Goal: Information Seeking & Learning: Learn about a topic

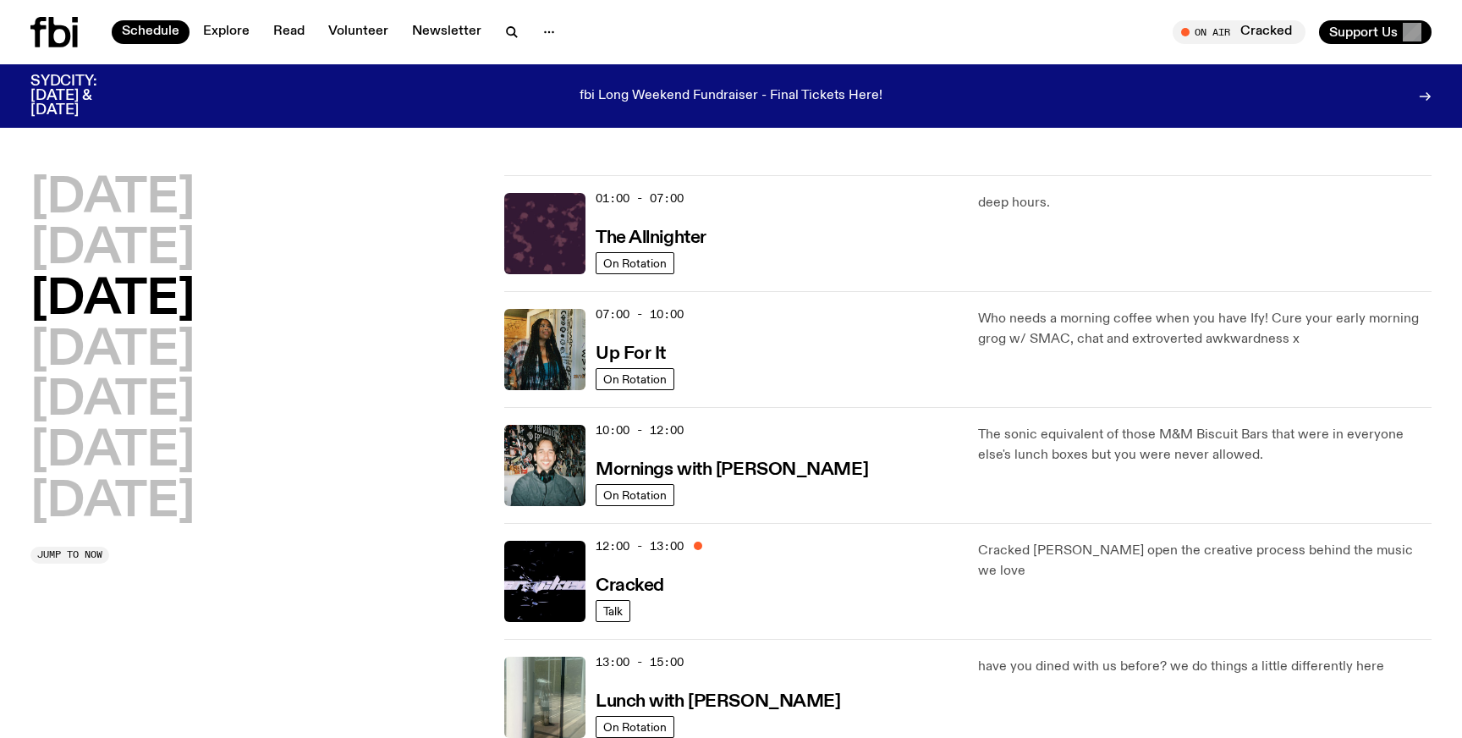
scroll to position [10, 0]
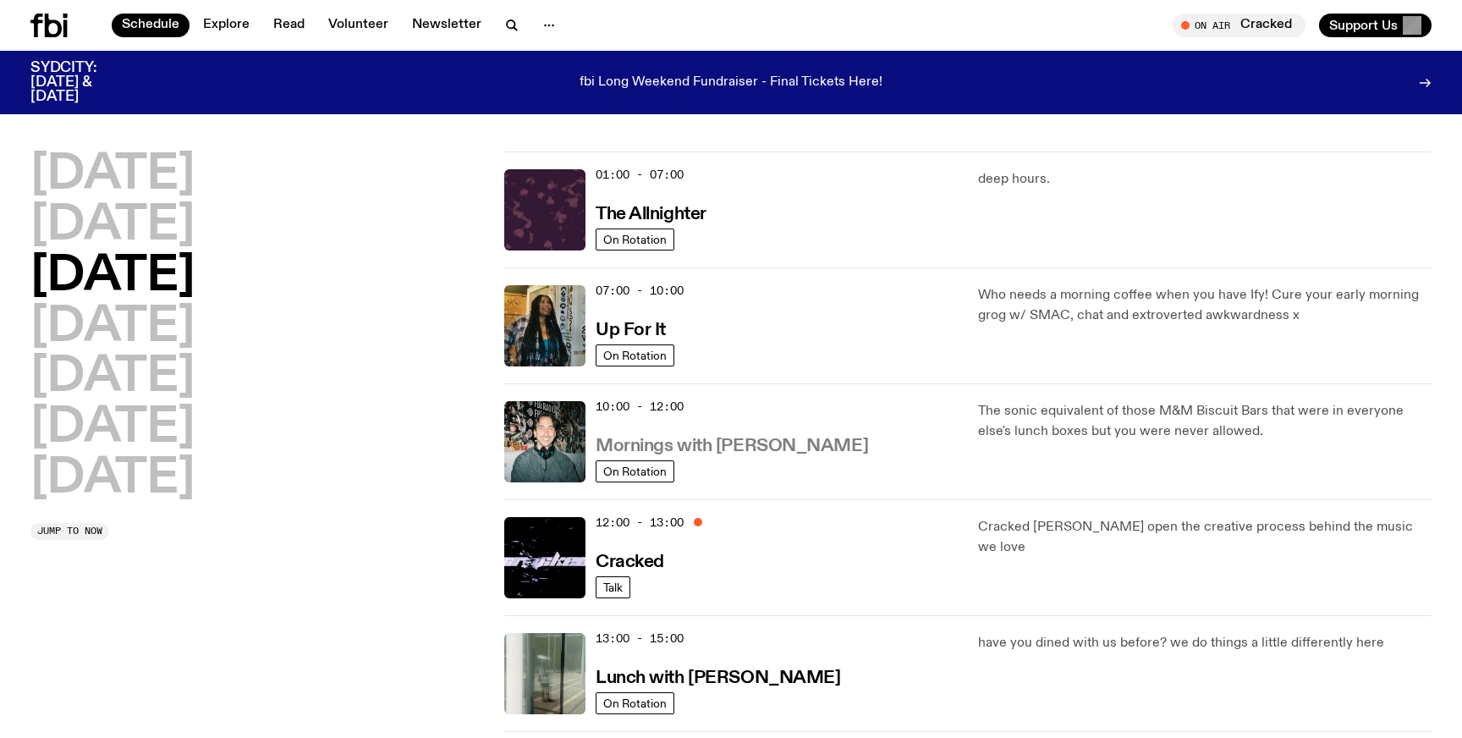
click at [763, 442] on h3 "Mornings with [PERSON_NAME]" at bounding box center [731, 446] width 272 height 18
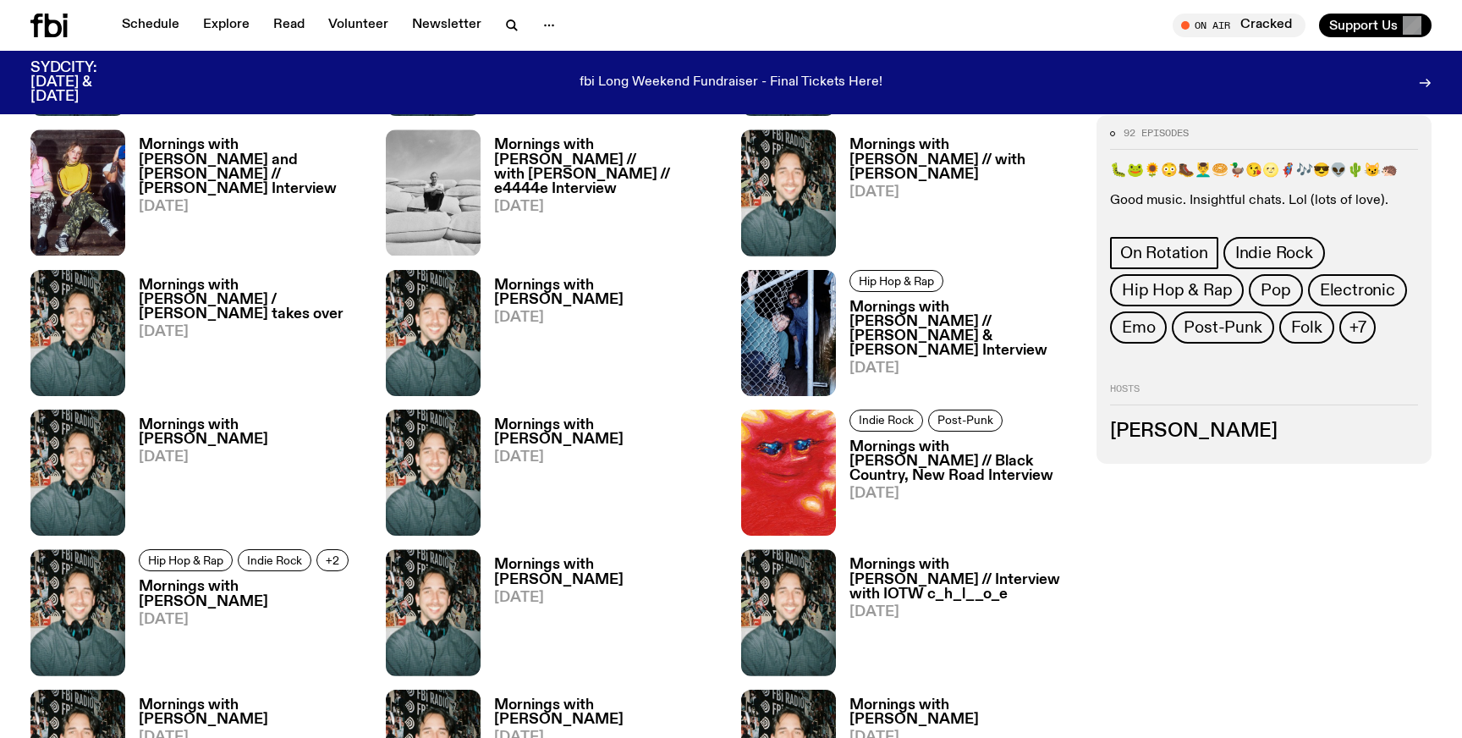
scroll to position [1689, 0]
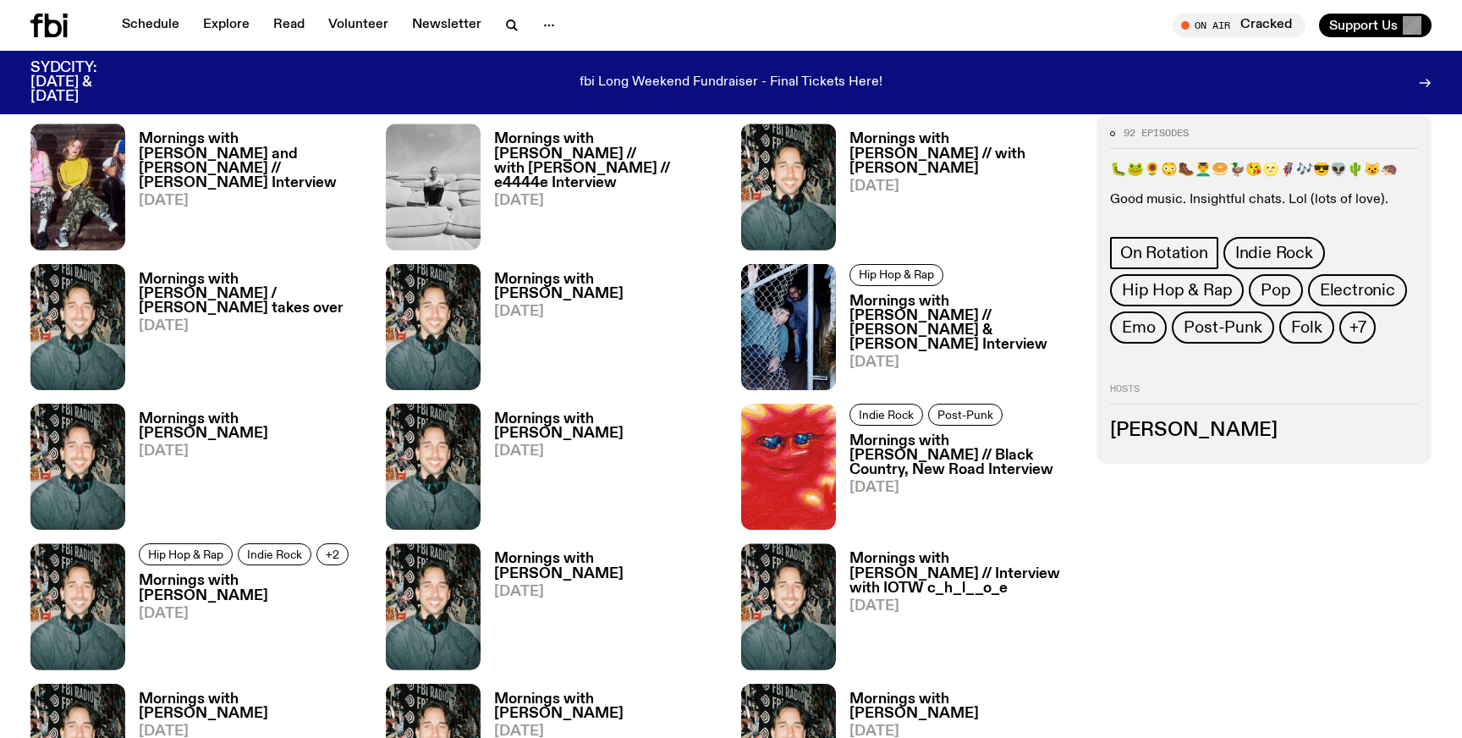
click at [617, 159] on h3 "Mornings with [PERSON_NAME] // with [PERSON_NAME] // e4444e Interview" at bounding box center [607, 161] width 227 height 58
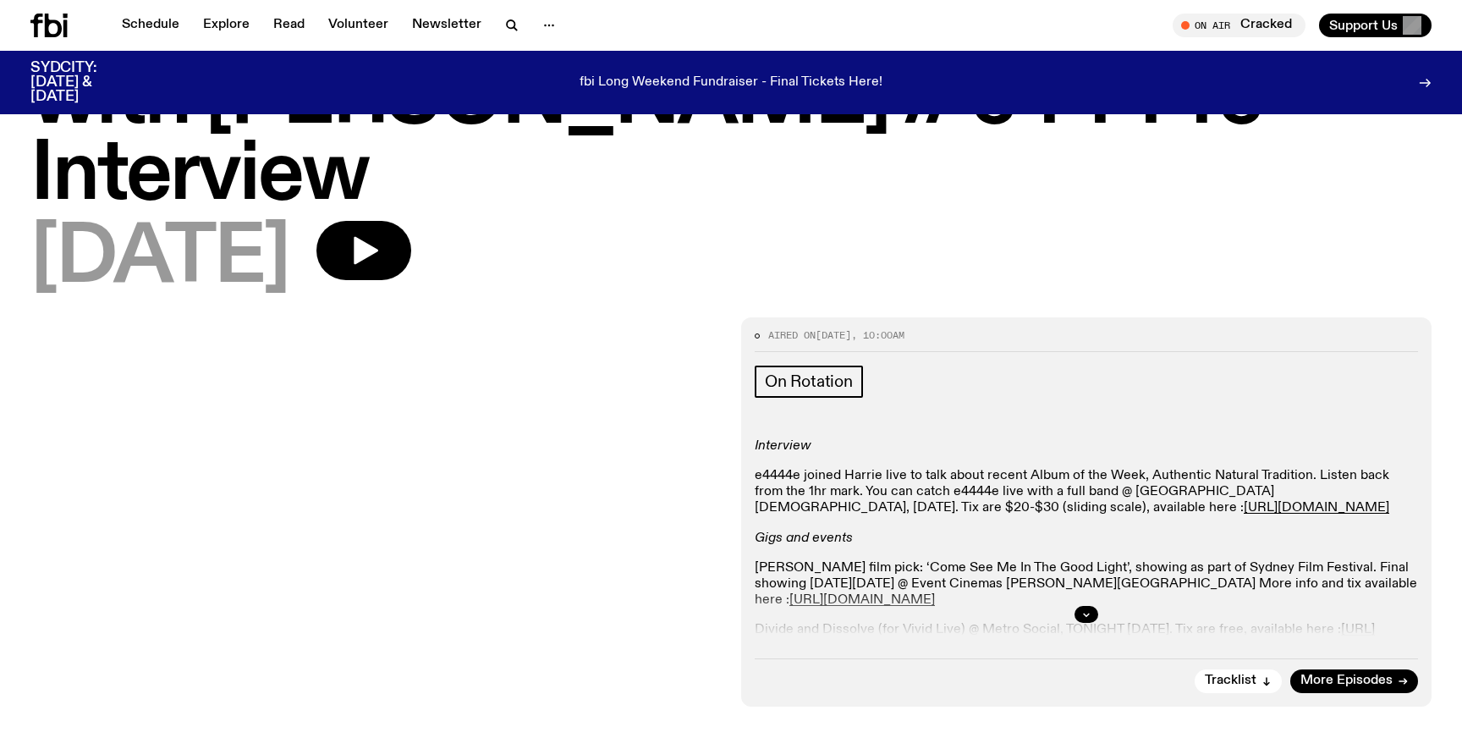
scroll to position [180, 0]
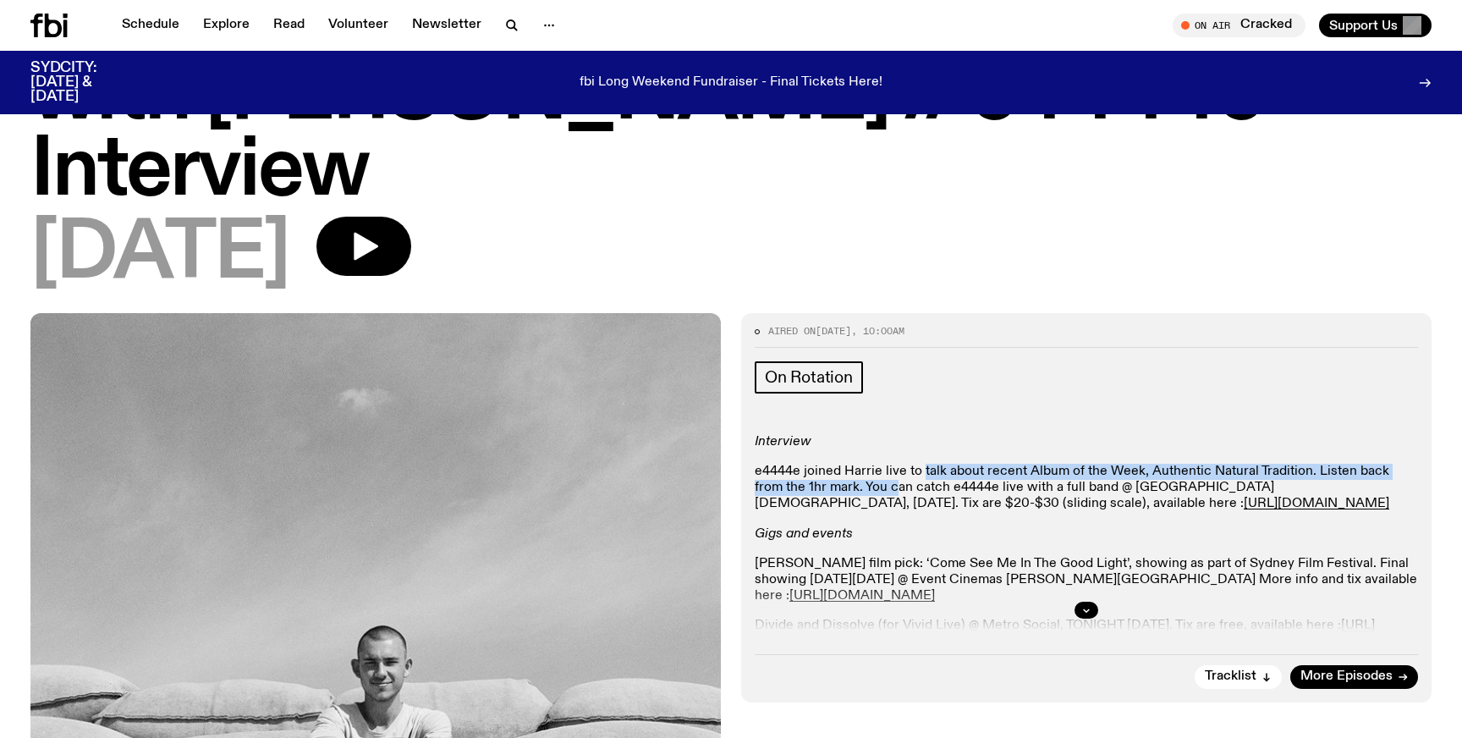
drag, startPoint x: 921, startPoint y: 392, endPoint x: 863, endPoint y: 420, distance: 64.7
click at [863, 464] on p "e4444e joined Harrie live to talk about recent Album of the Week, Authentic Nat…" at bounding box center [1086, 488] width 663 height 49
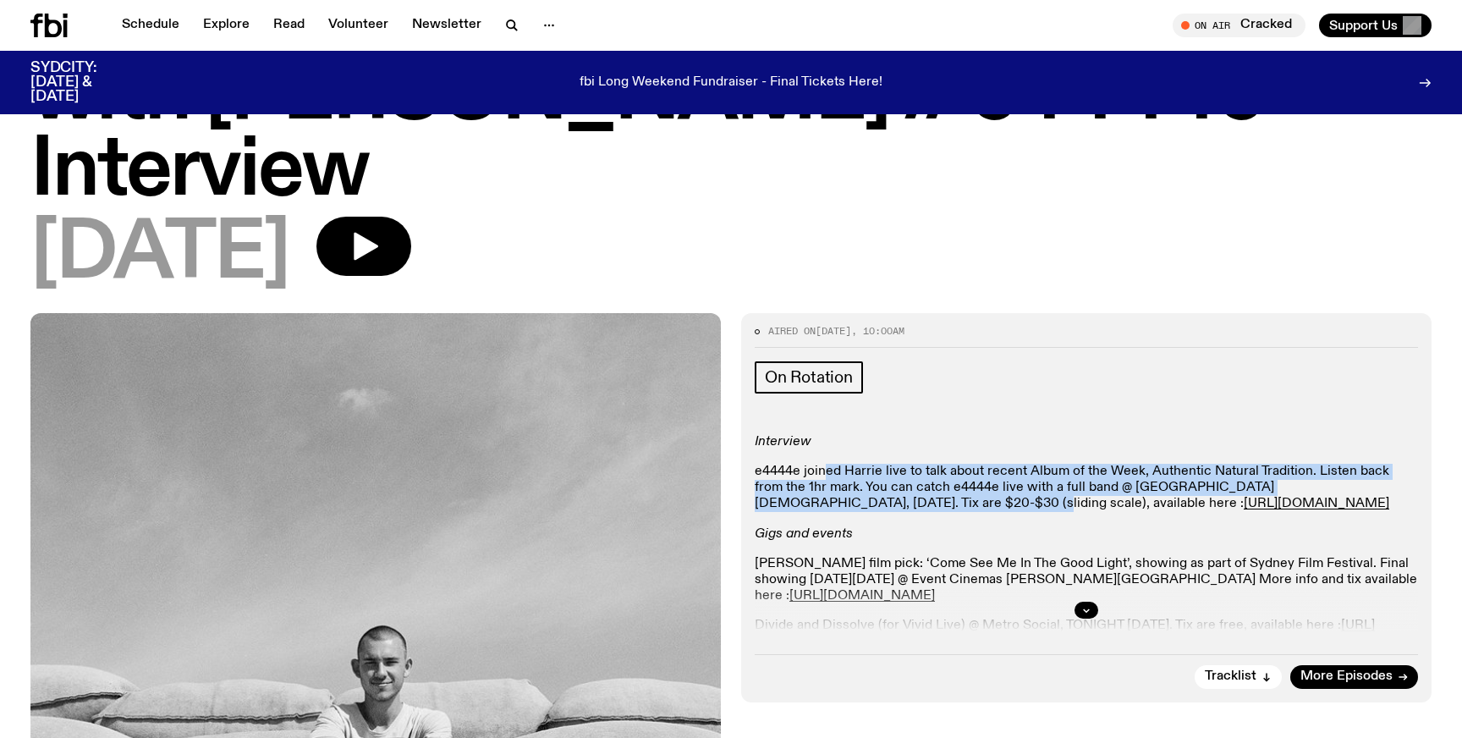
drag, startPoint x: 864, startPoint y: 431, endPoint x: 824, endPoint y: 392, distance: 56.2
click at [824, 464] on p "e4444e joined Harrie live to talk about recent Album of the Week, Authentic Nat…" at bounding box center [1086, 488] width 663 height 49
drag, startPoint x: 824, startPoint y: 392, endPoint x: 841, endPoint y: 425, distance: 37.8
click at [841, 464] on p "e4444e joined Harrie live to talk about recent Album of the Week, Authentic Nat…" at bounding box center [1086, 488] width 663 height 49
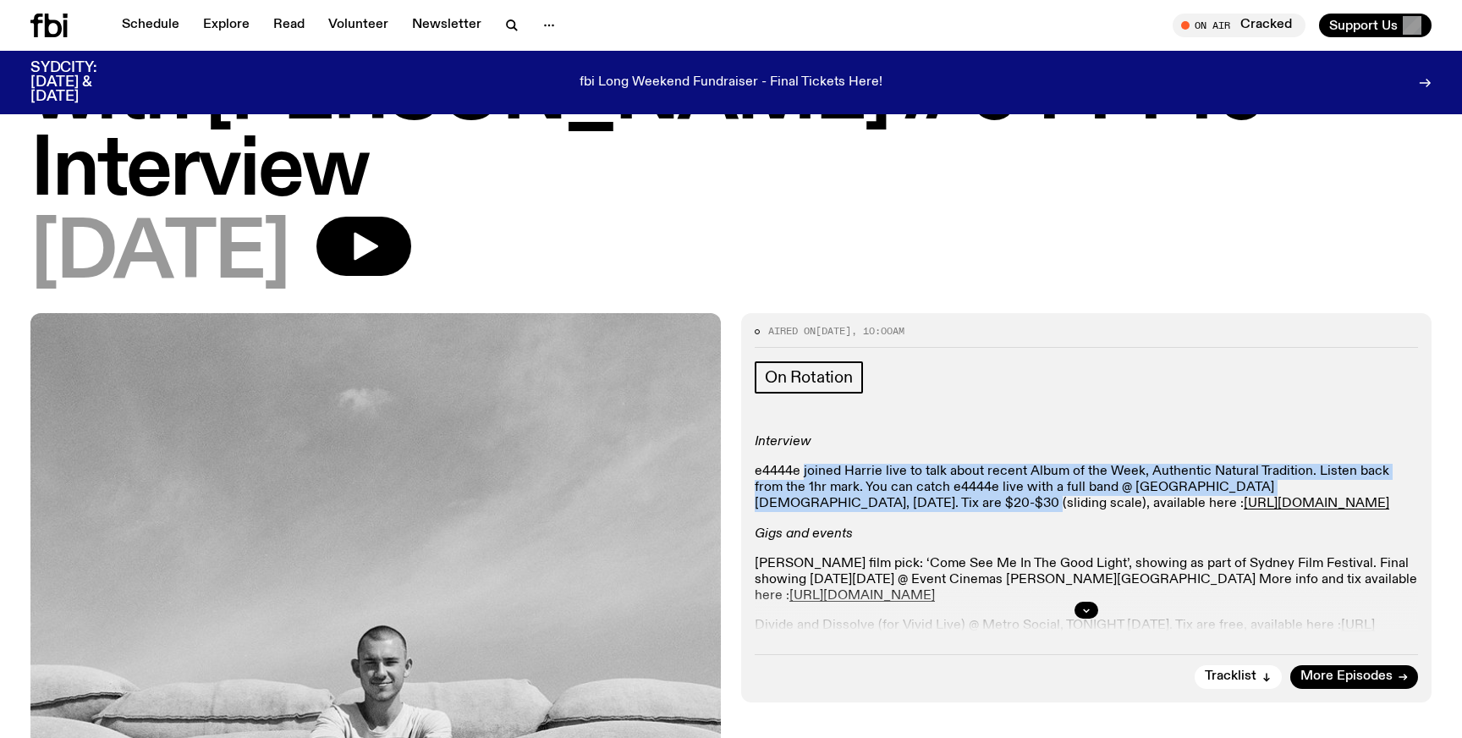
click at [841, 464] on p "e4444e joined Harrie live to talk about recent Album of the Week, Authentic Nat…" at bounding box center [1086, 488] width 663 height 49
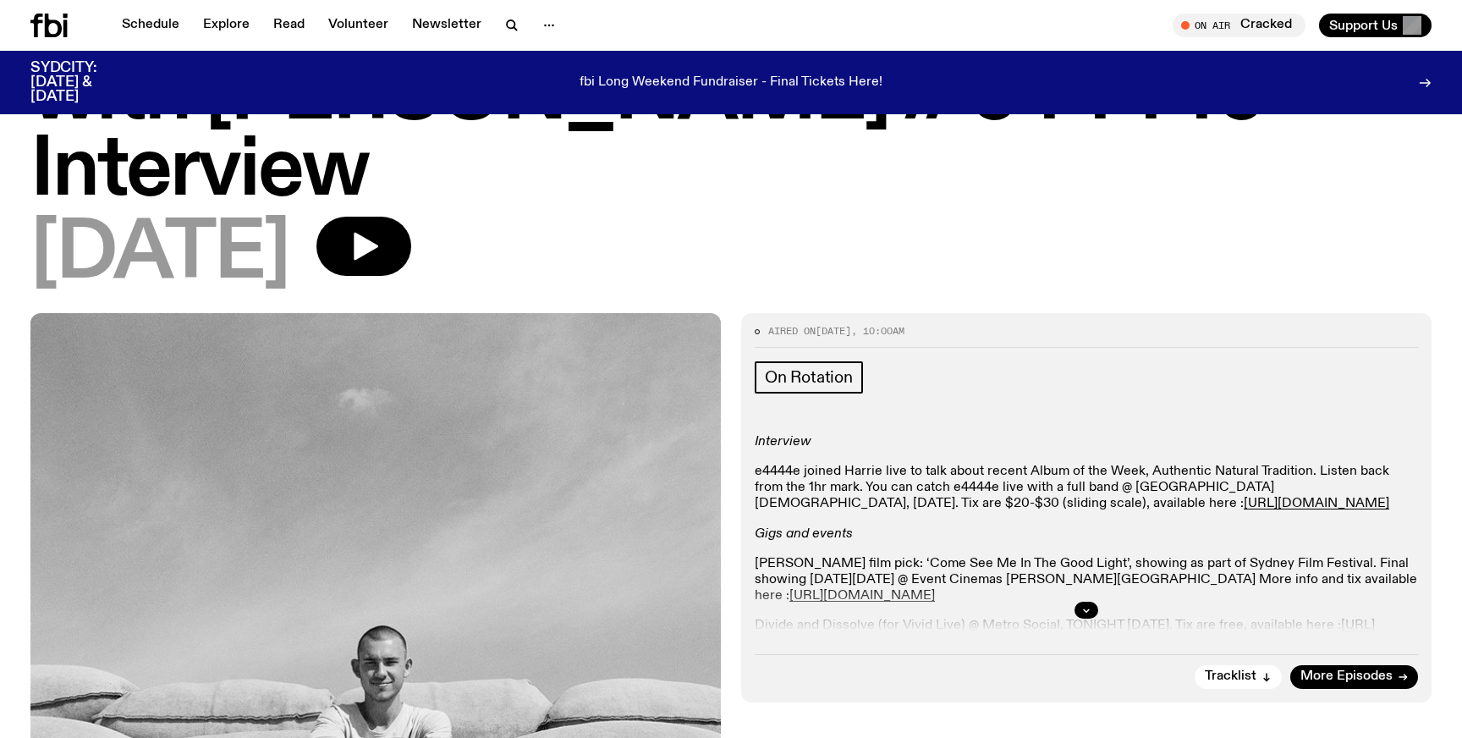
scroll to position [209, 0]
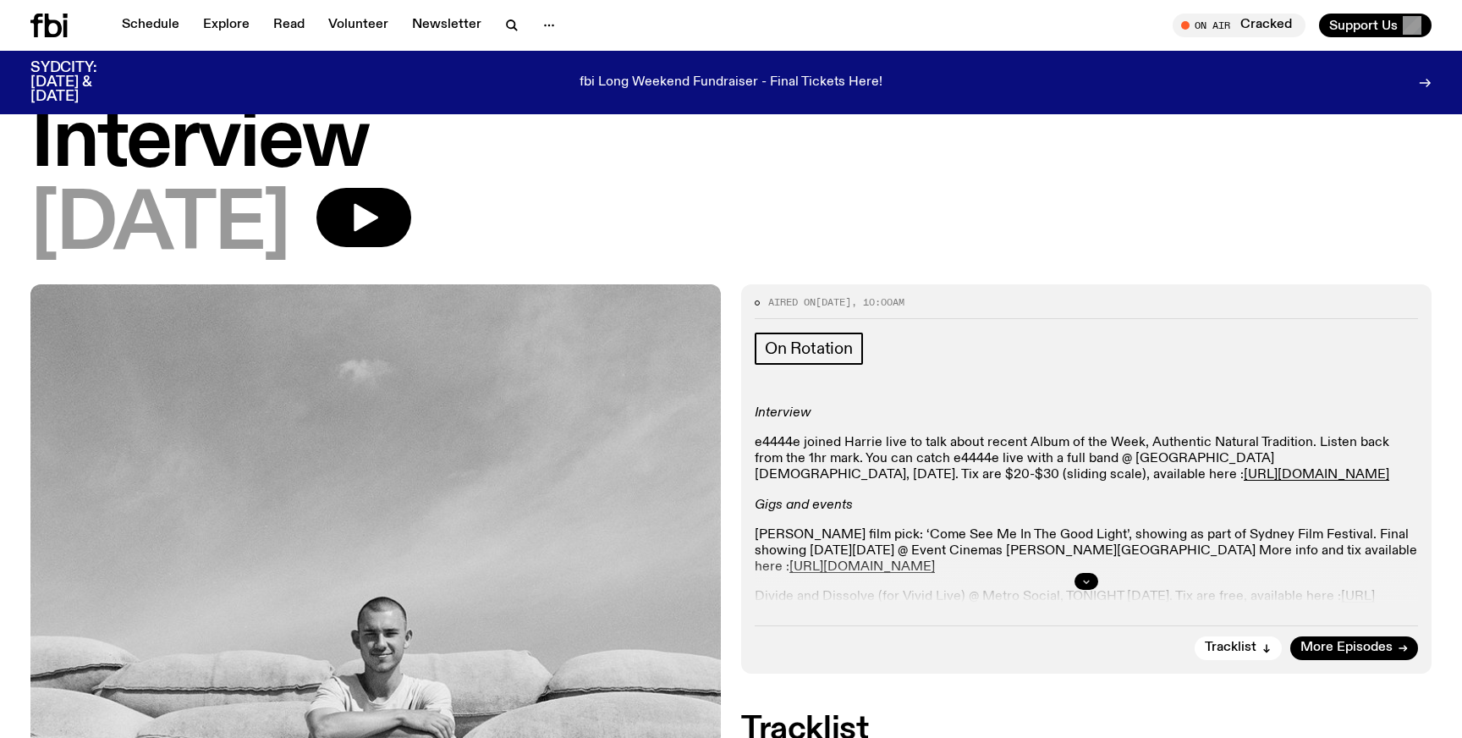
click at [1088, 576] on icon "button" at bounding box center [1086, 581] width 10 height 10
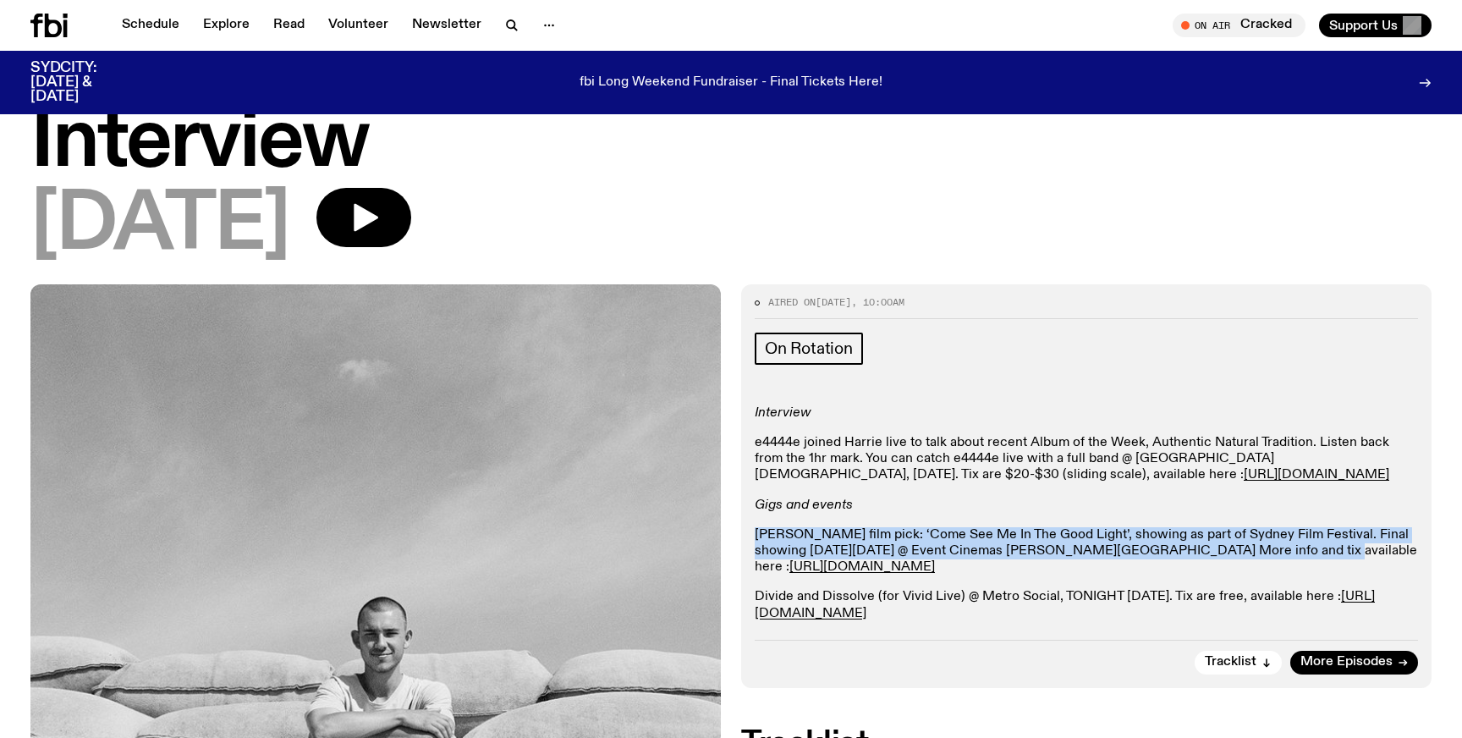
drag, startPoint x: 1282, startPoint y: 482, endPoint x: 1262, endPoint y: 442, distance: 45.4
click at [1262, 442] on div "Interview e4444e joined Harrie live to talk about recent Album of the Week, Aut…" at bounding box center [1086, 513] width 663 height 217
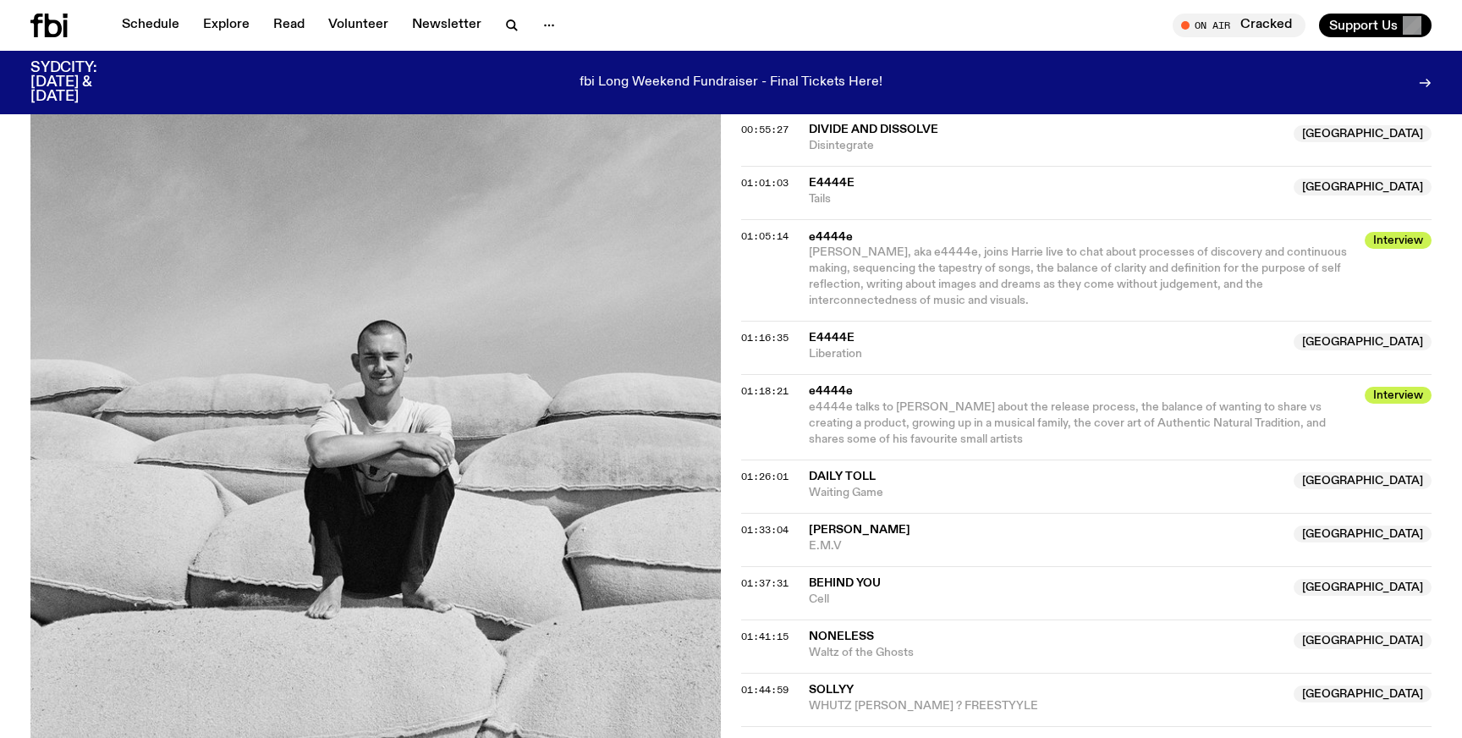
scroll to position [1300, 0]
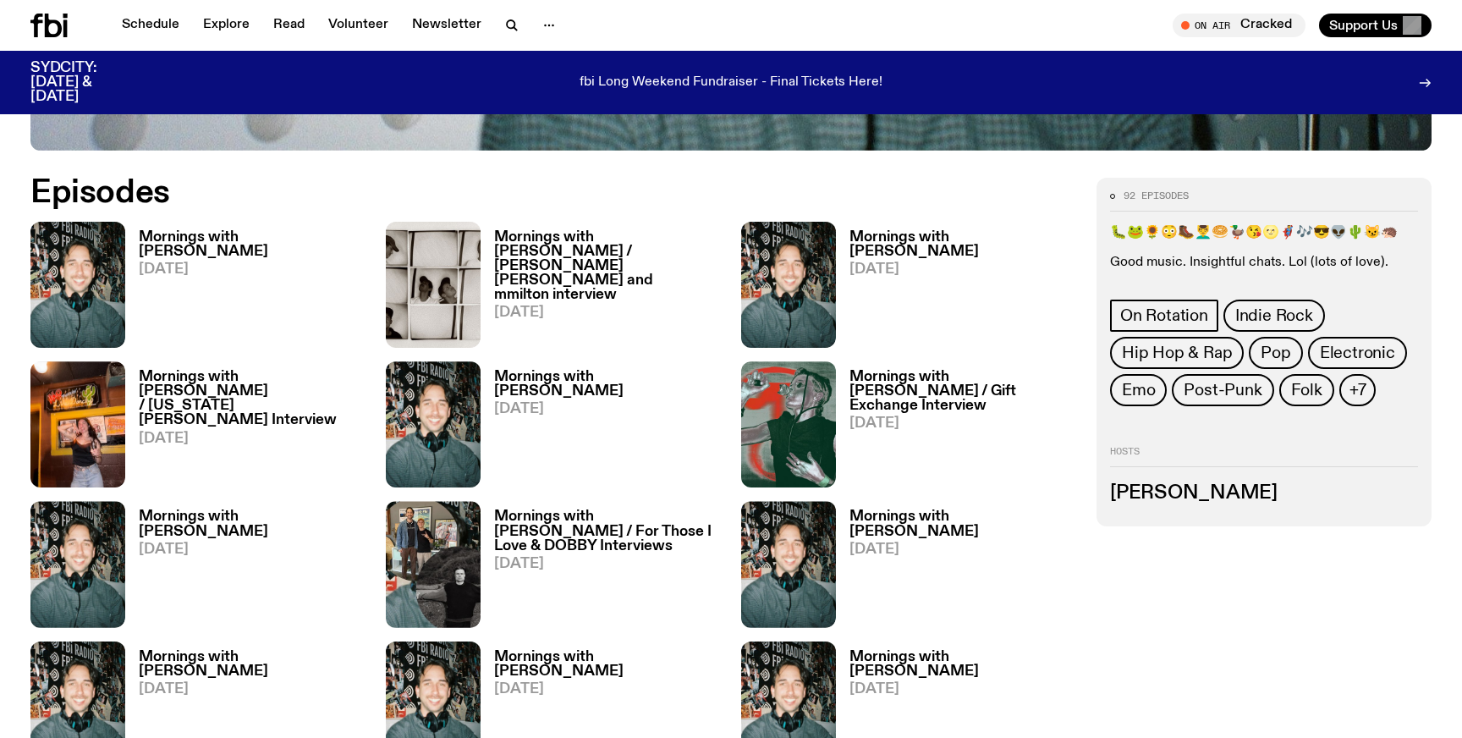
scroll to position [710, 0]
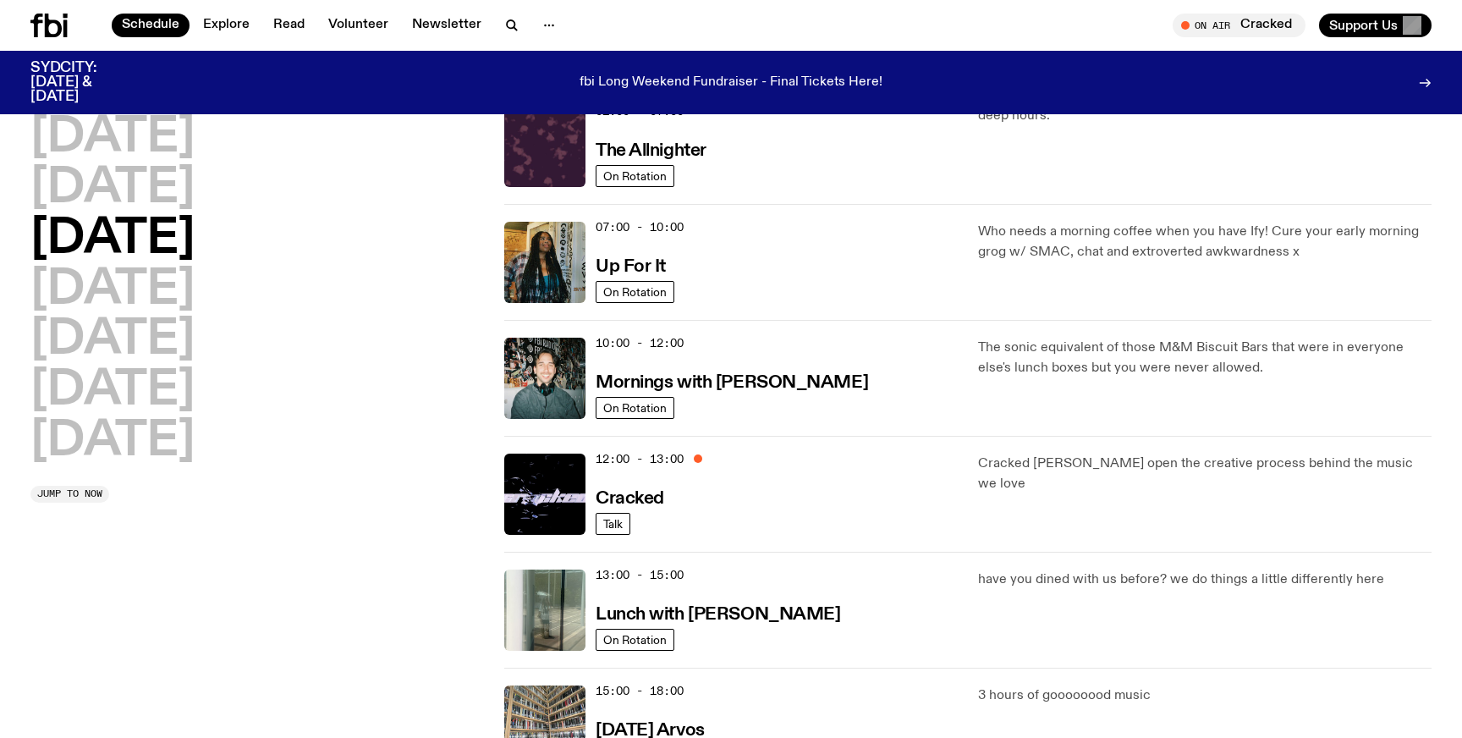
scroll to position [94, 0]
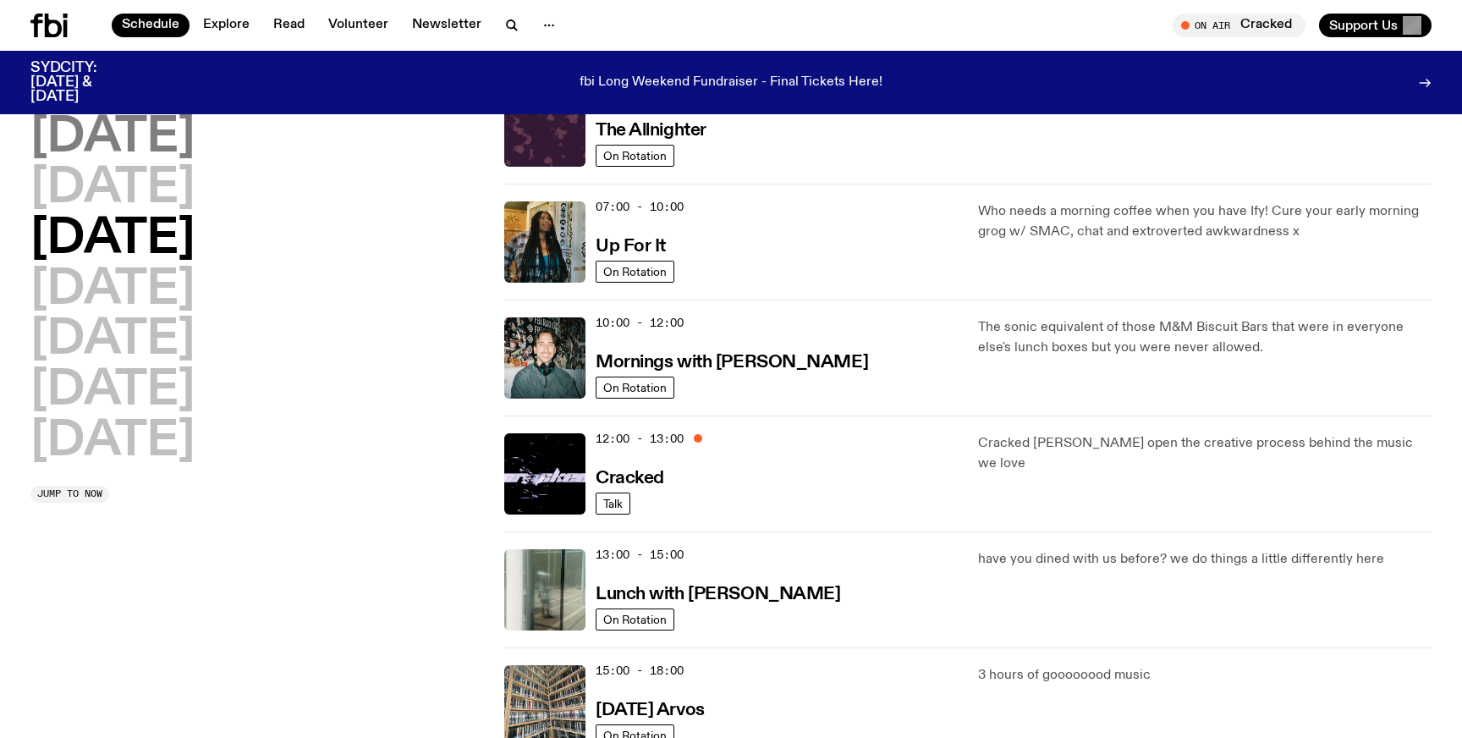
click at [195, 150] on h2 "[DATE]" at bounding box center [112, 137] width 164 height 47
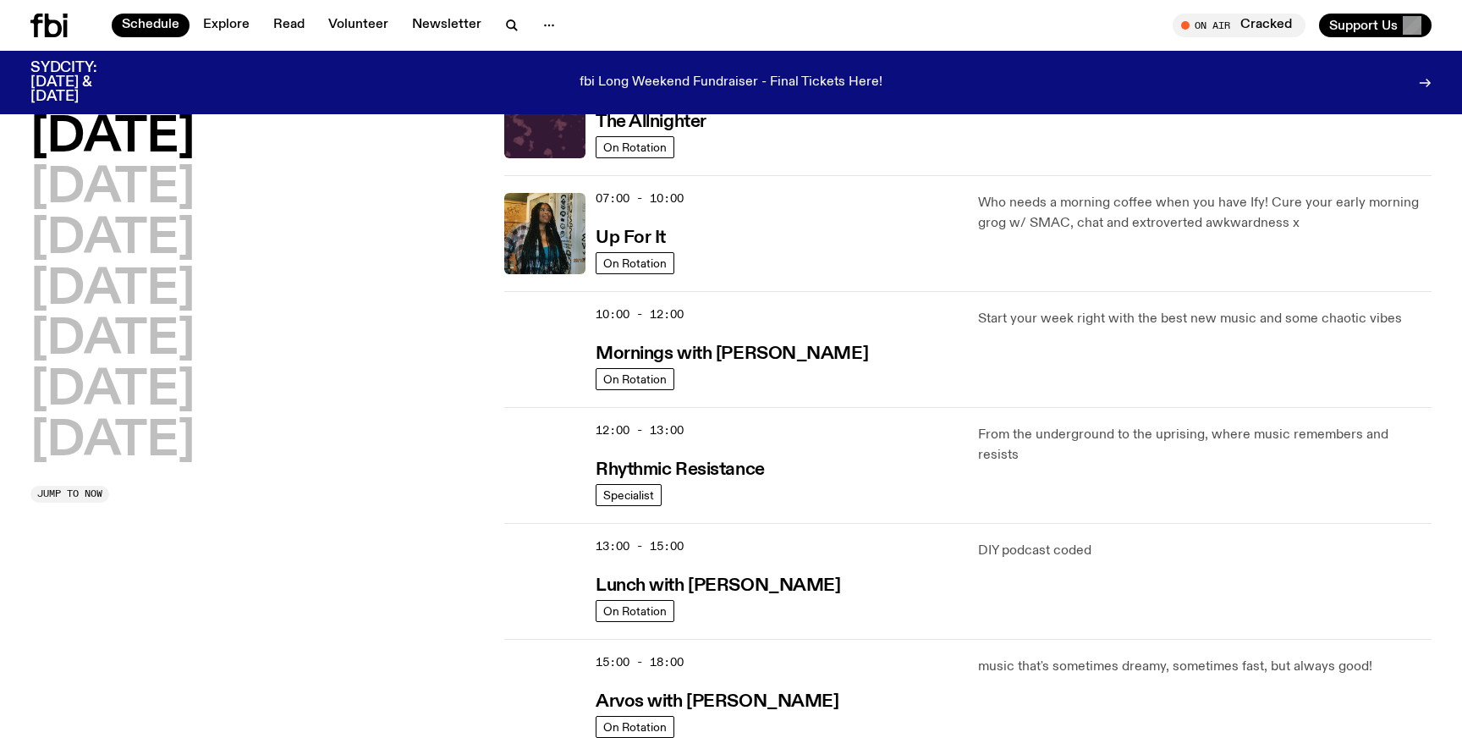
scroll to position [103, 0]
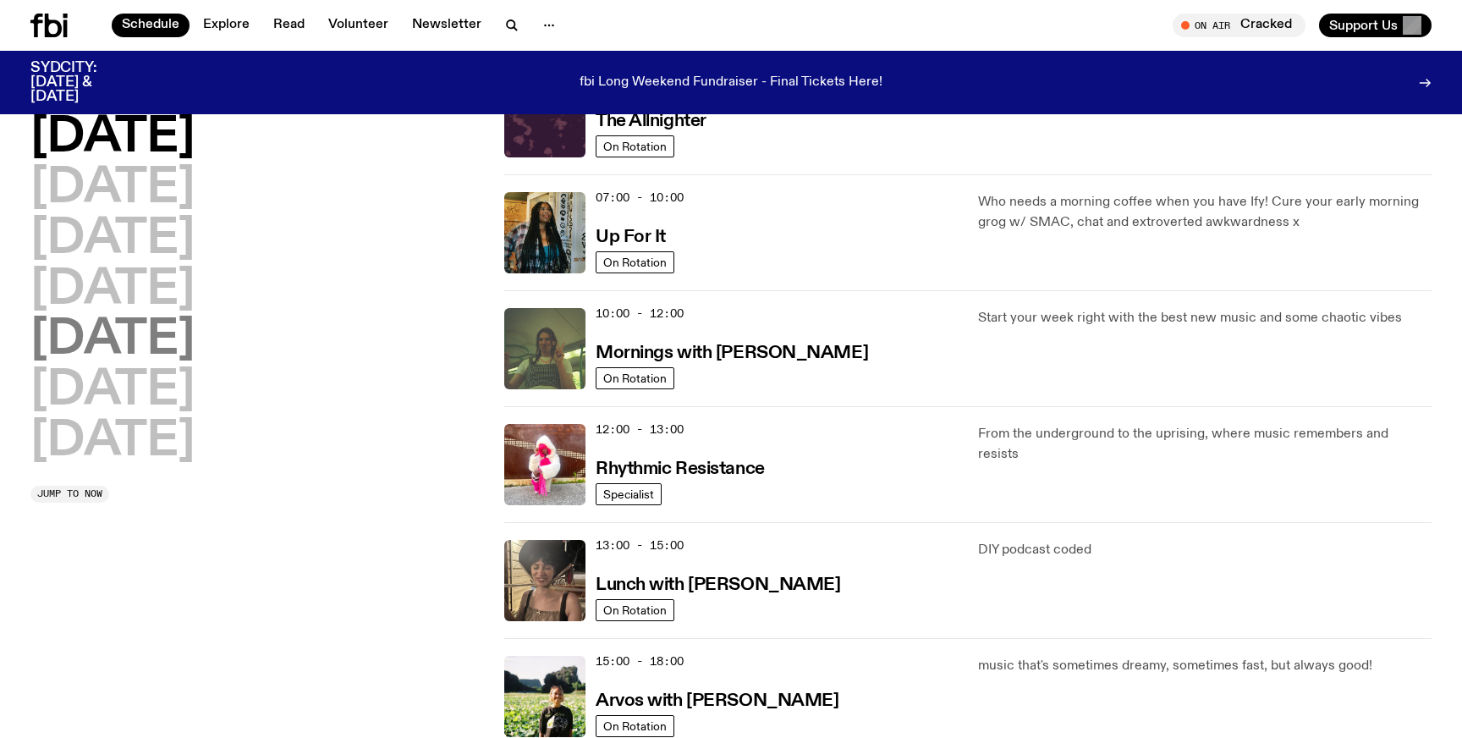
click at [147, 339] on h2 "[DATE]" at bounding box center [112, 339] width 164 height 47
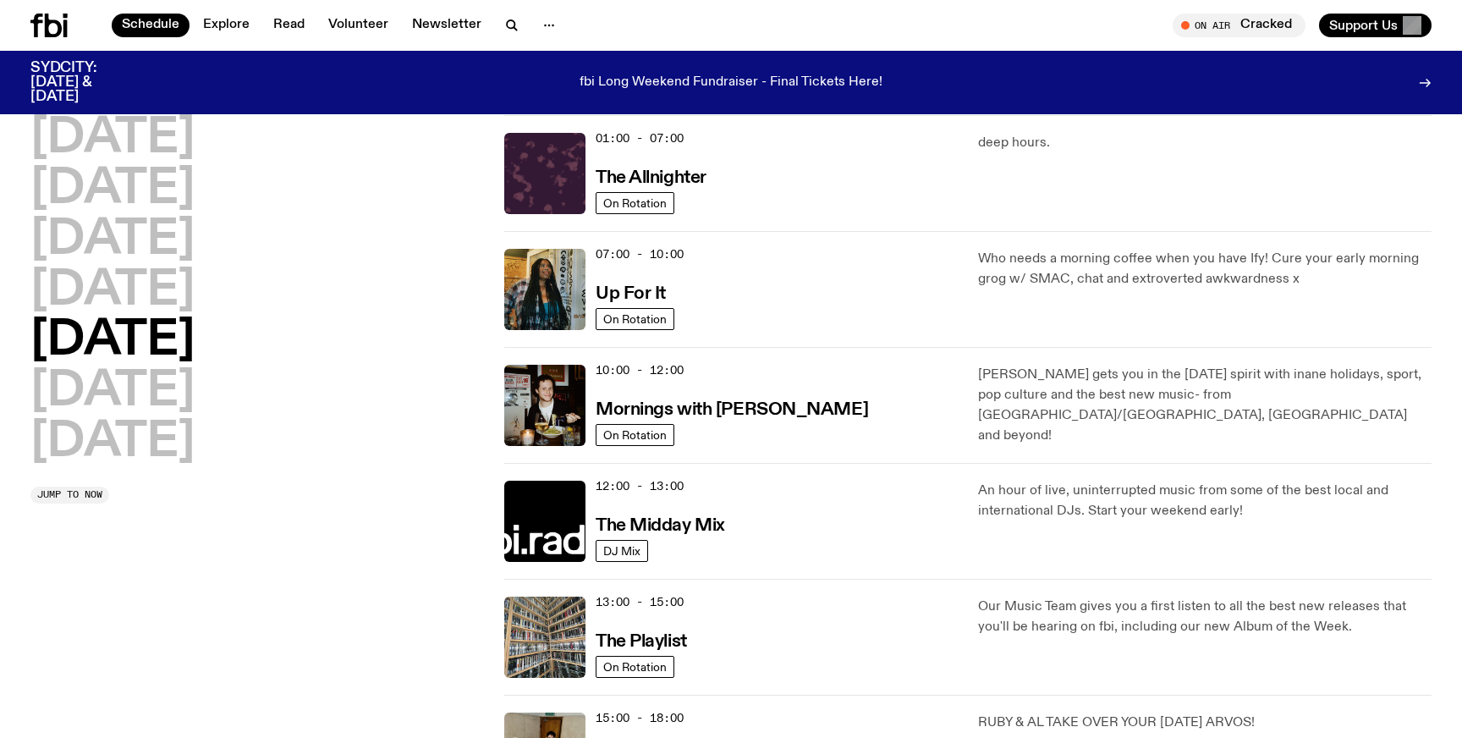
scroll to position [0, 0]
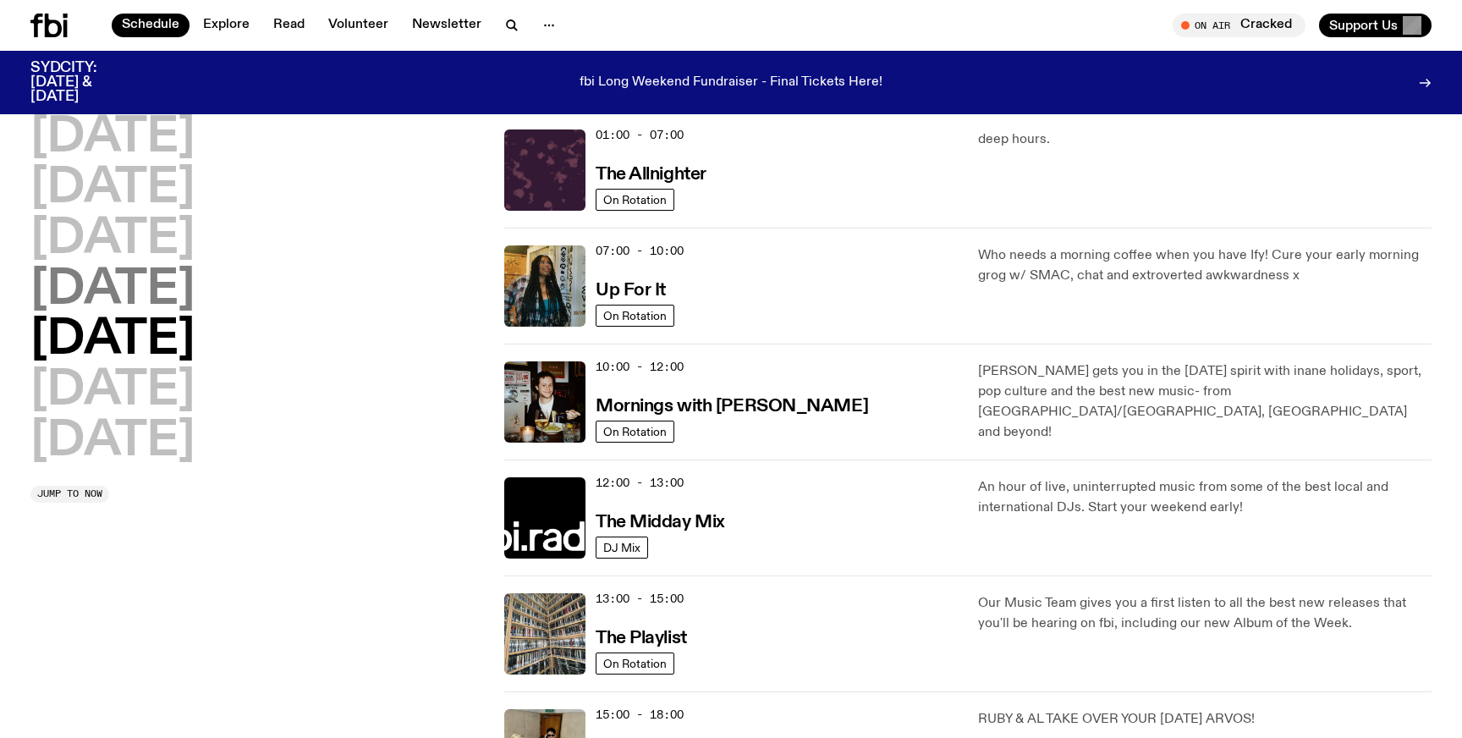
click at [171, 289] on h2 "[DATE]" at bounding box center [112, 289] width 164 height 47
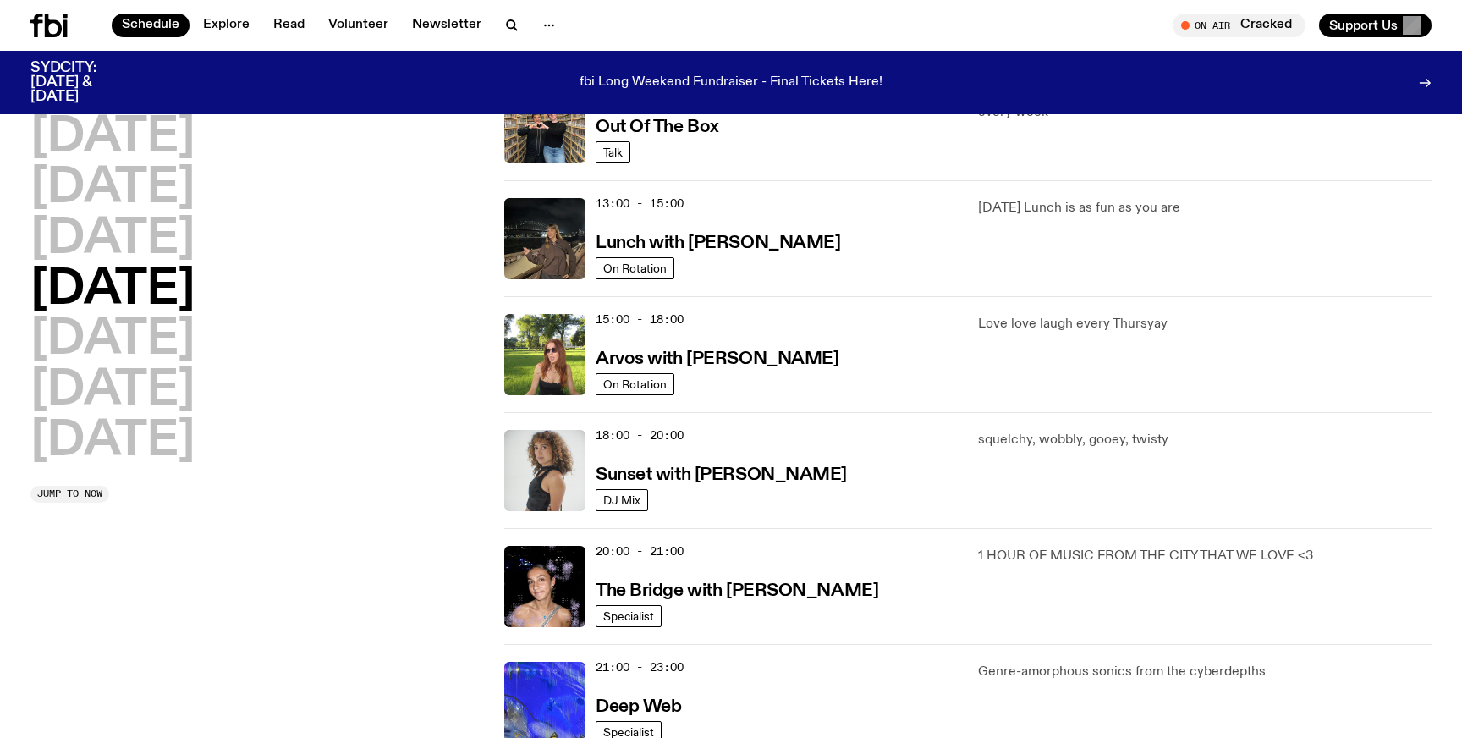
scroll to position [458, 0]
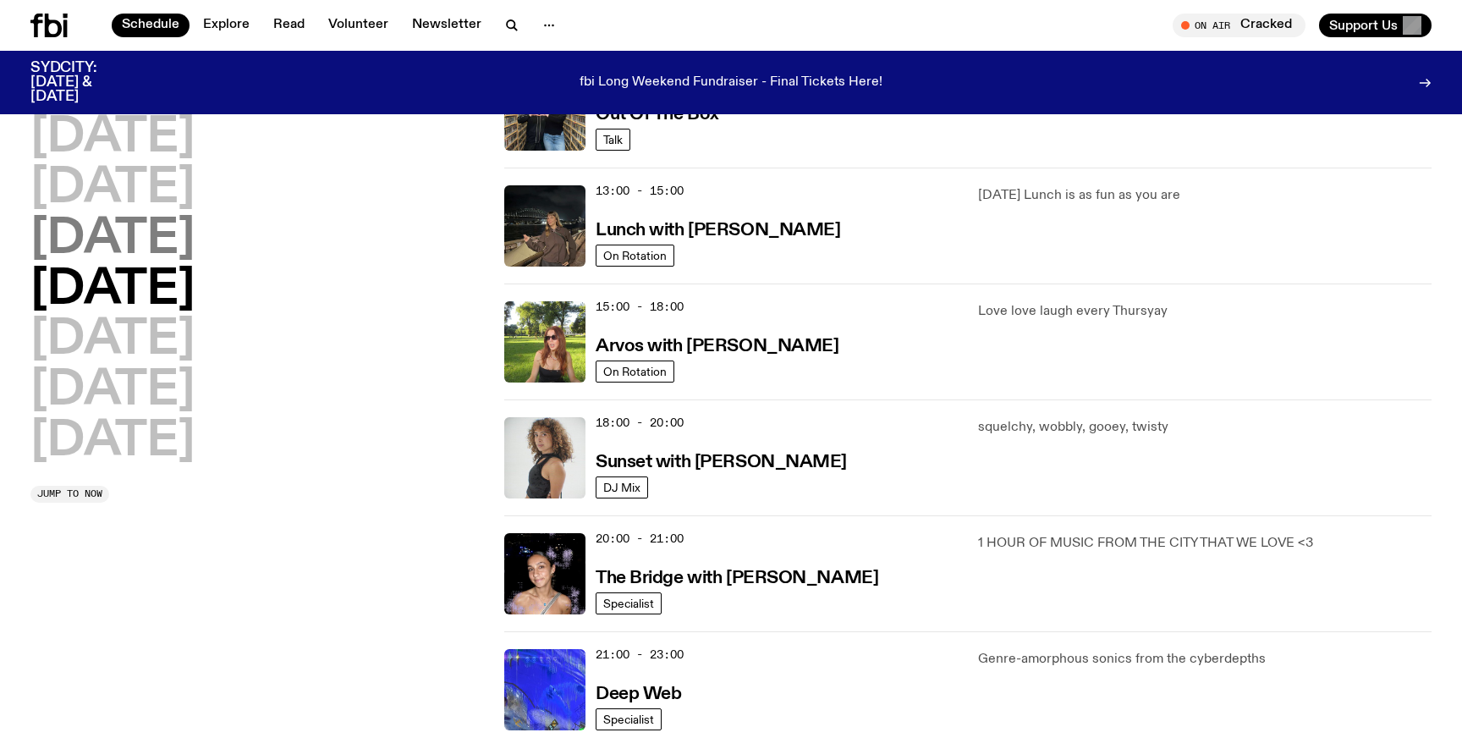
click at [195, 255] on h2 "[DATE]" at bounding box center [112, 239] width 164 height 47
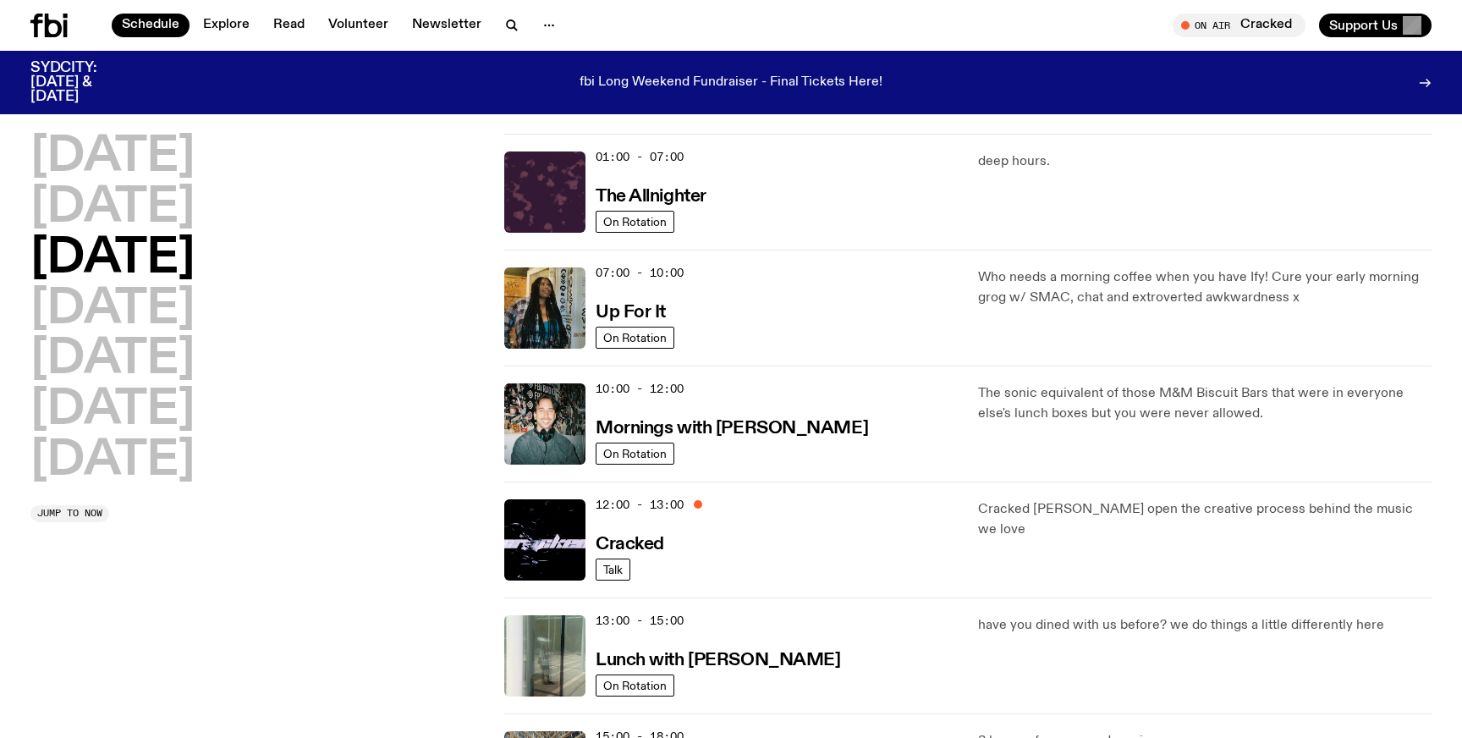
scroll to position [19, 0]
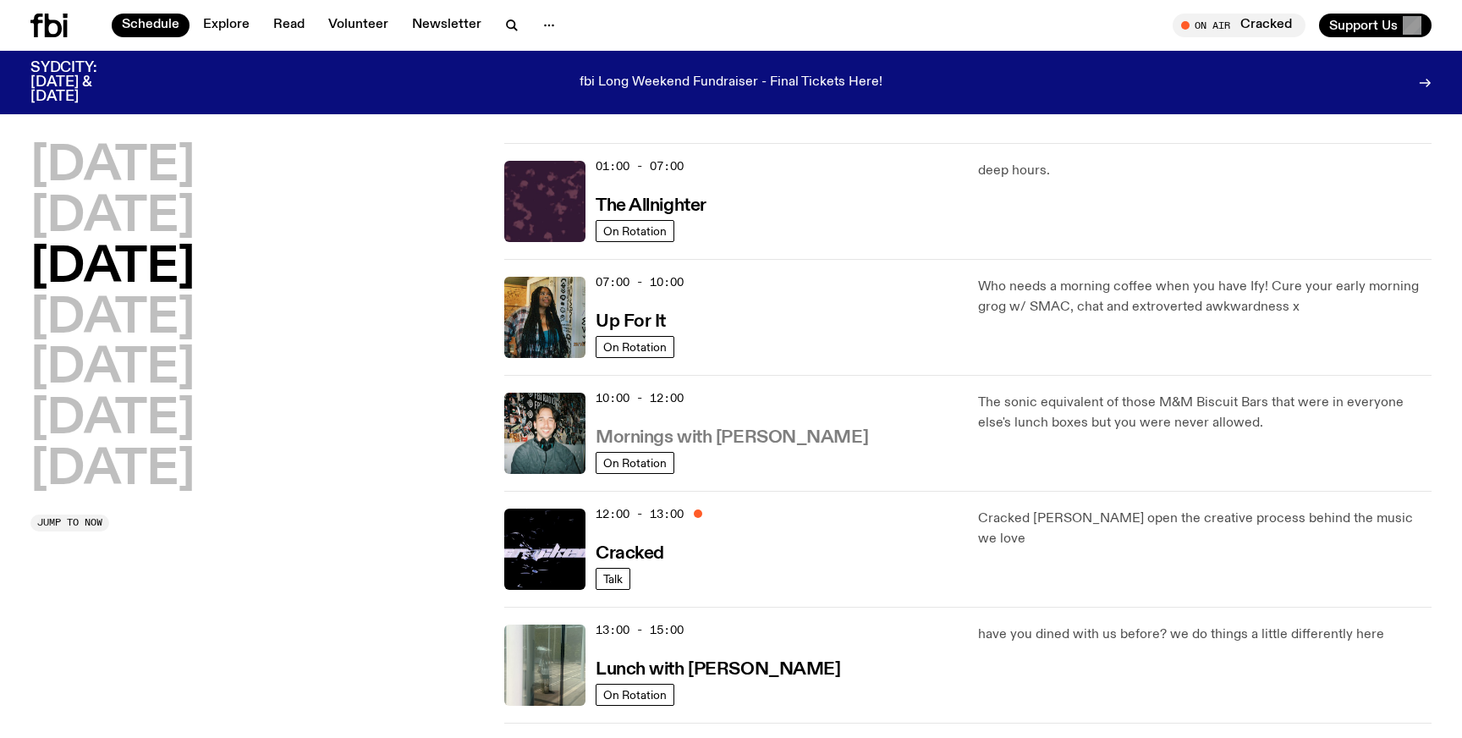
click at [781, 442] on h3 "Mornings with [PERSON_NAME]" at bounding box center [731, 438] width 272 height 18
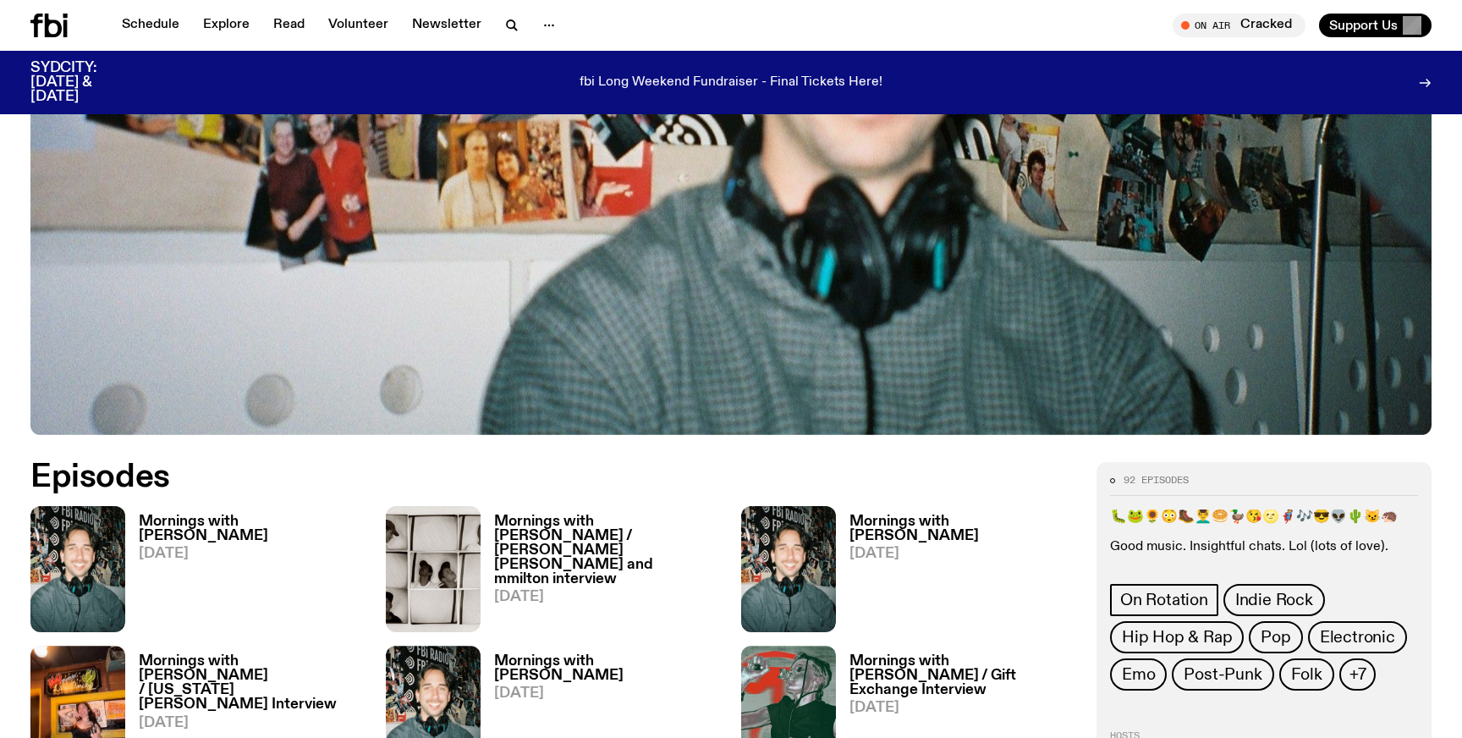
scroll to position [696, 0]
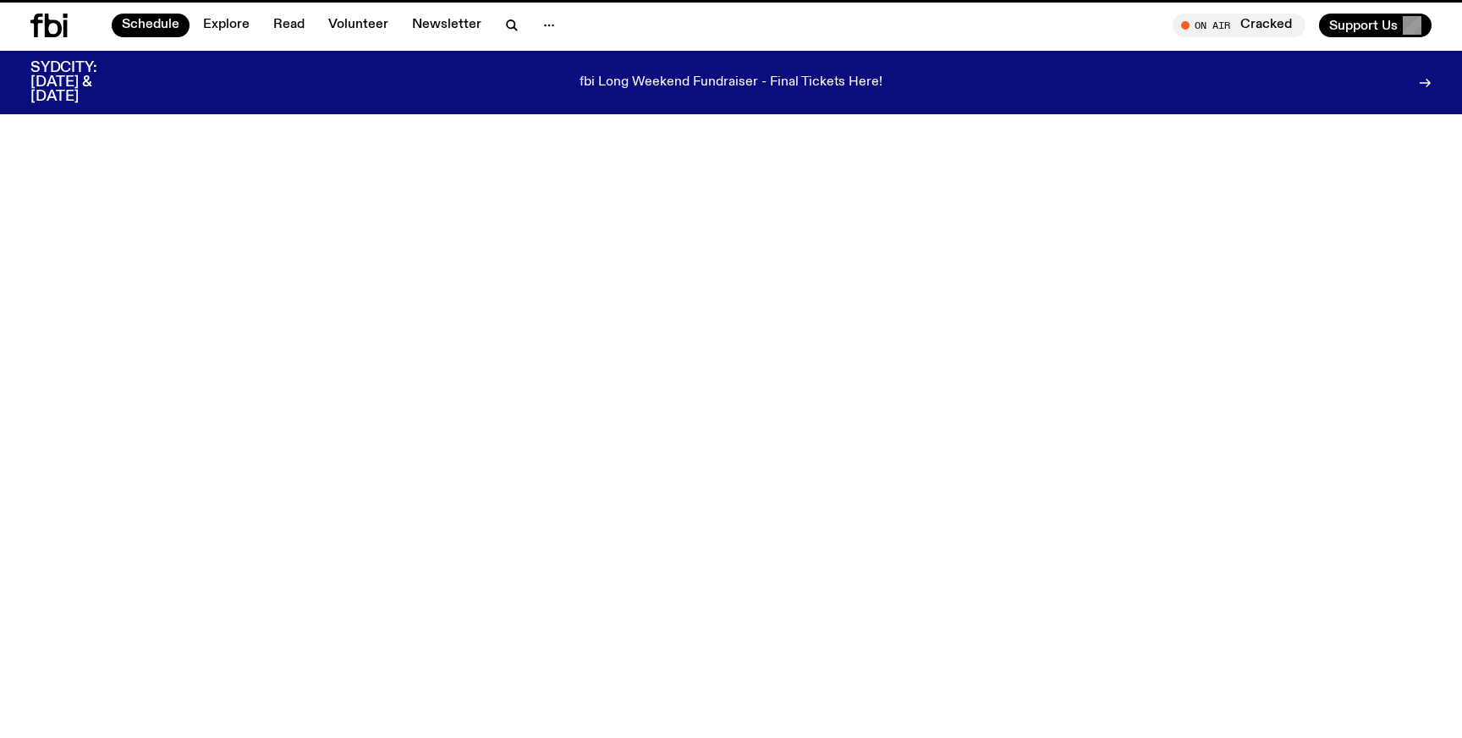
scroll to position [19, 0]
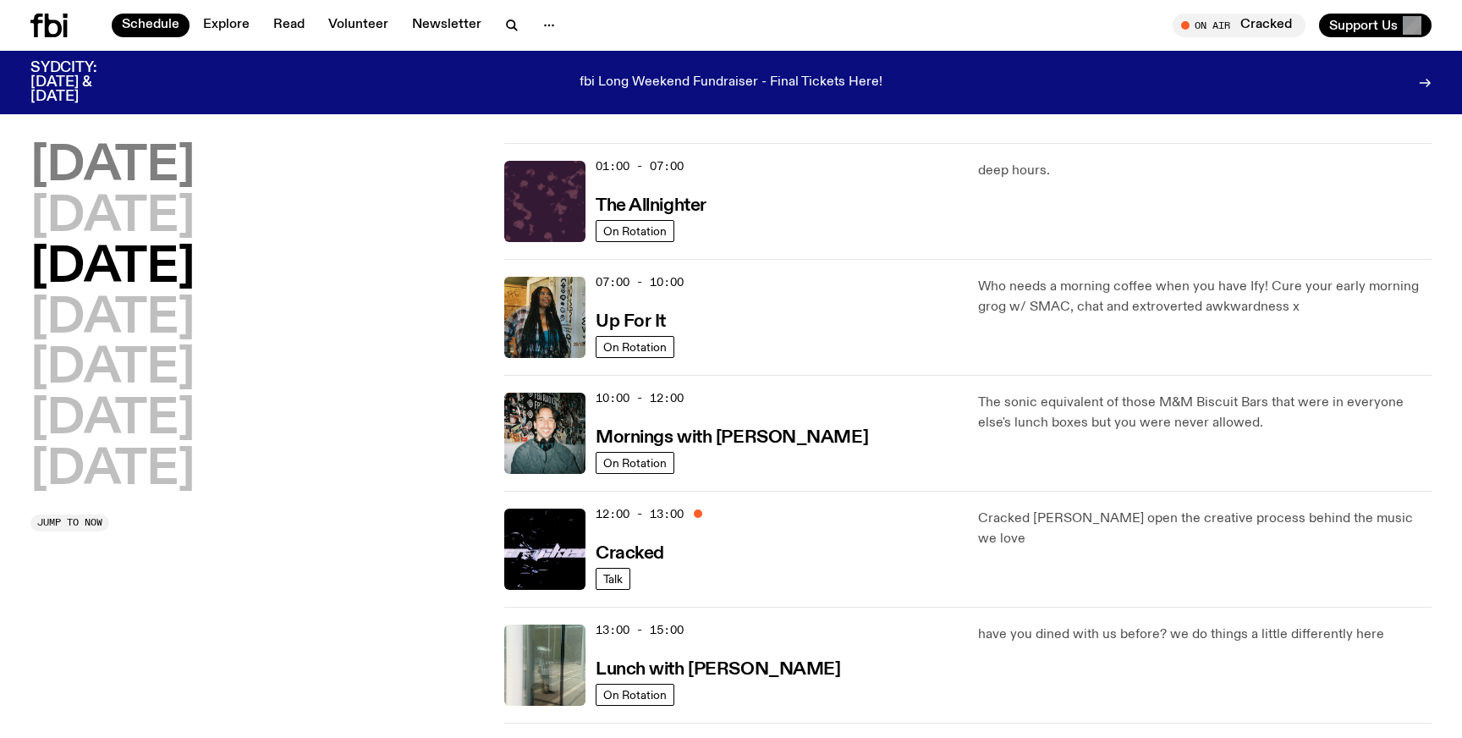
click at [173, 161] on h2 "[DATE]" at bounding box center [112, 166] width 164 height 47
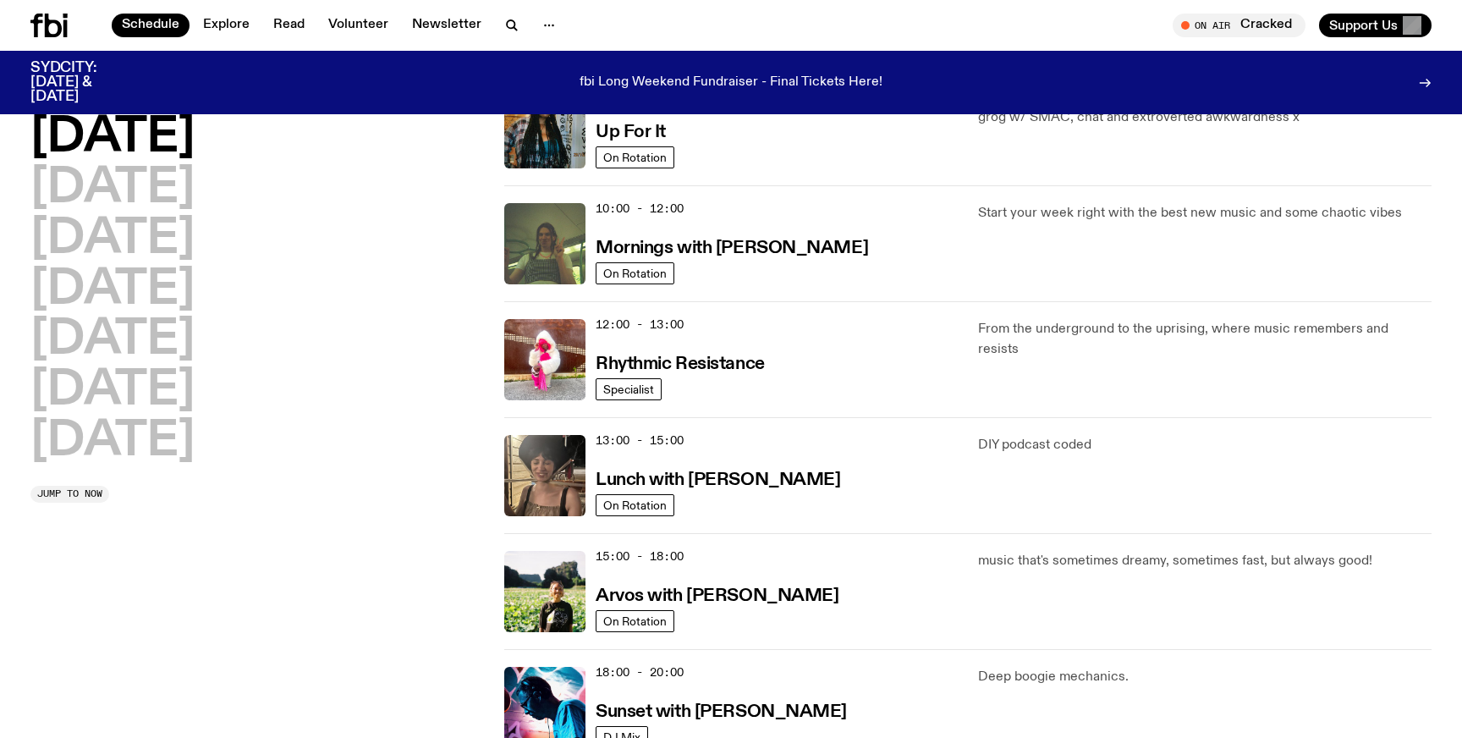
scroll to position [0, 0]
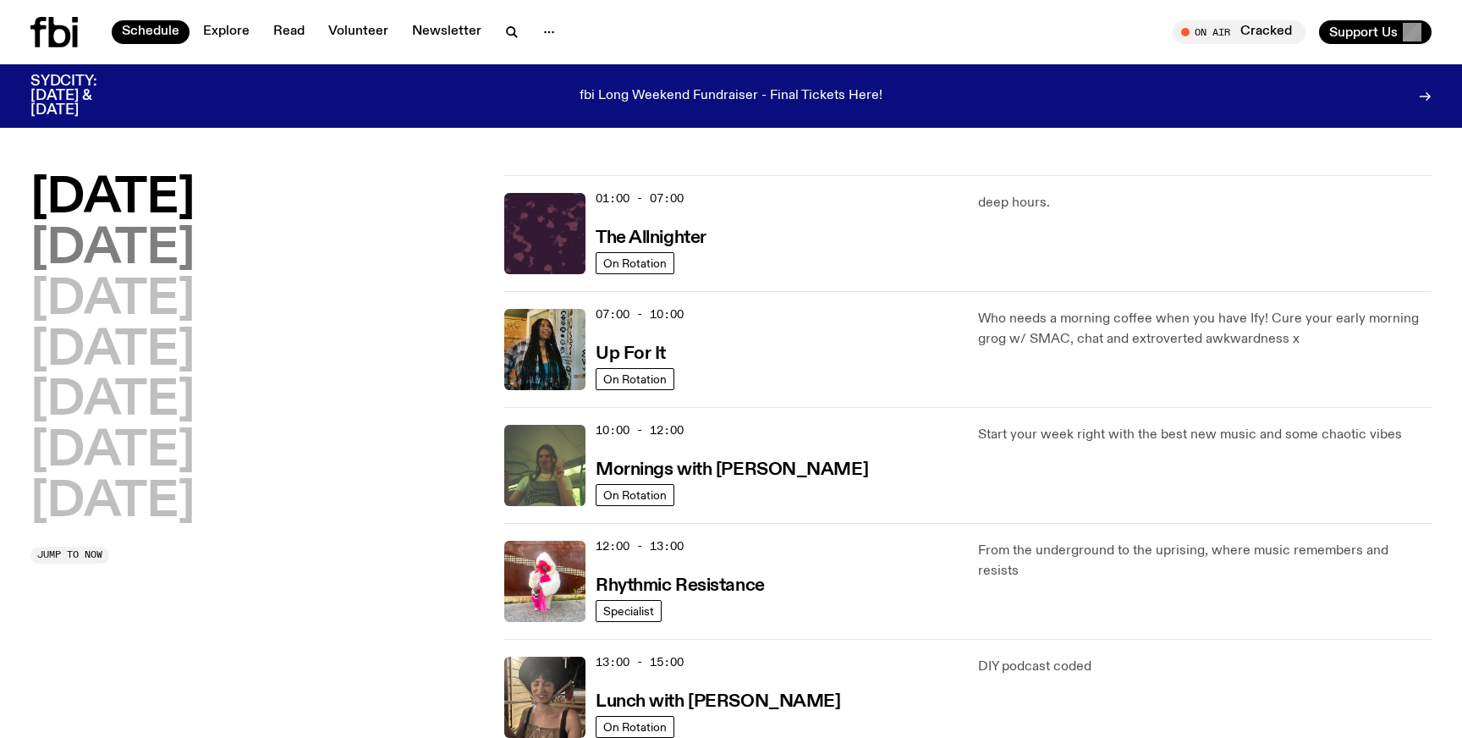
click at [163, 244] on h2 "[DATE]" at bounding box center [112, 249] width 164 height 47
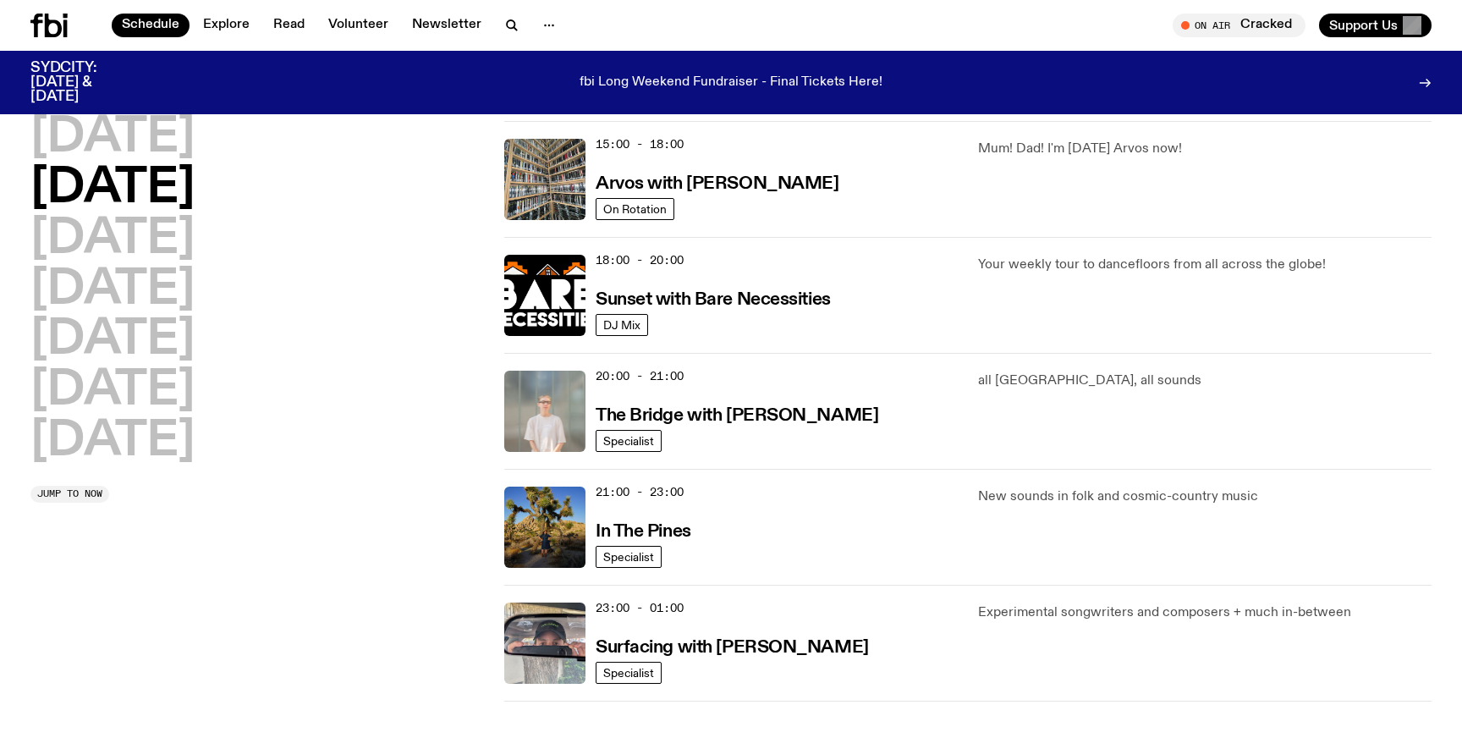
scroll to position [631, 0]
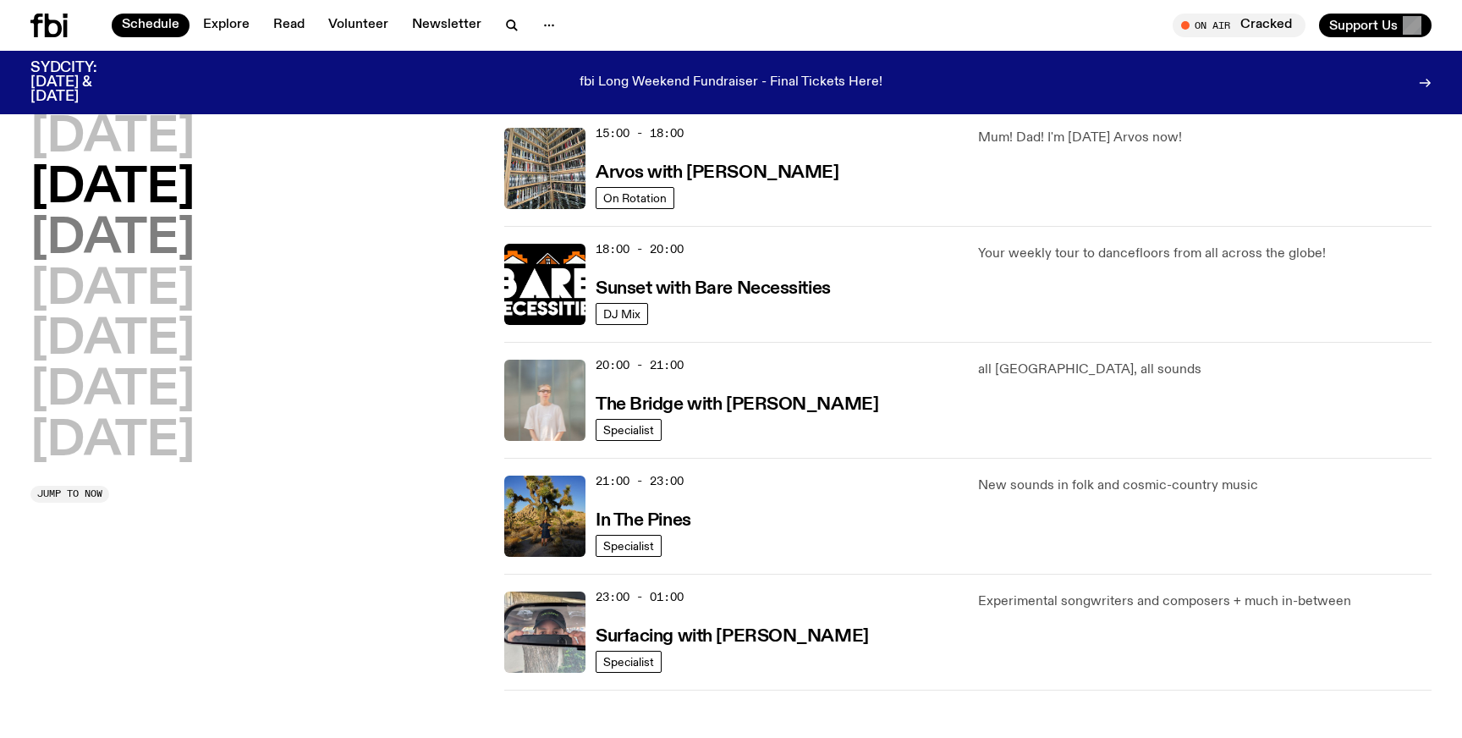
click at [180, 239] on h2 "[DATE]" at bounding box center [112, 239] width 164 height 47
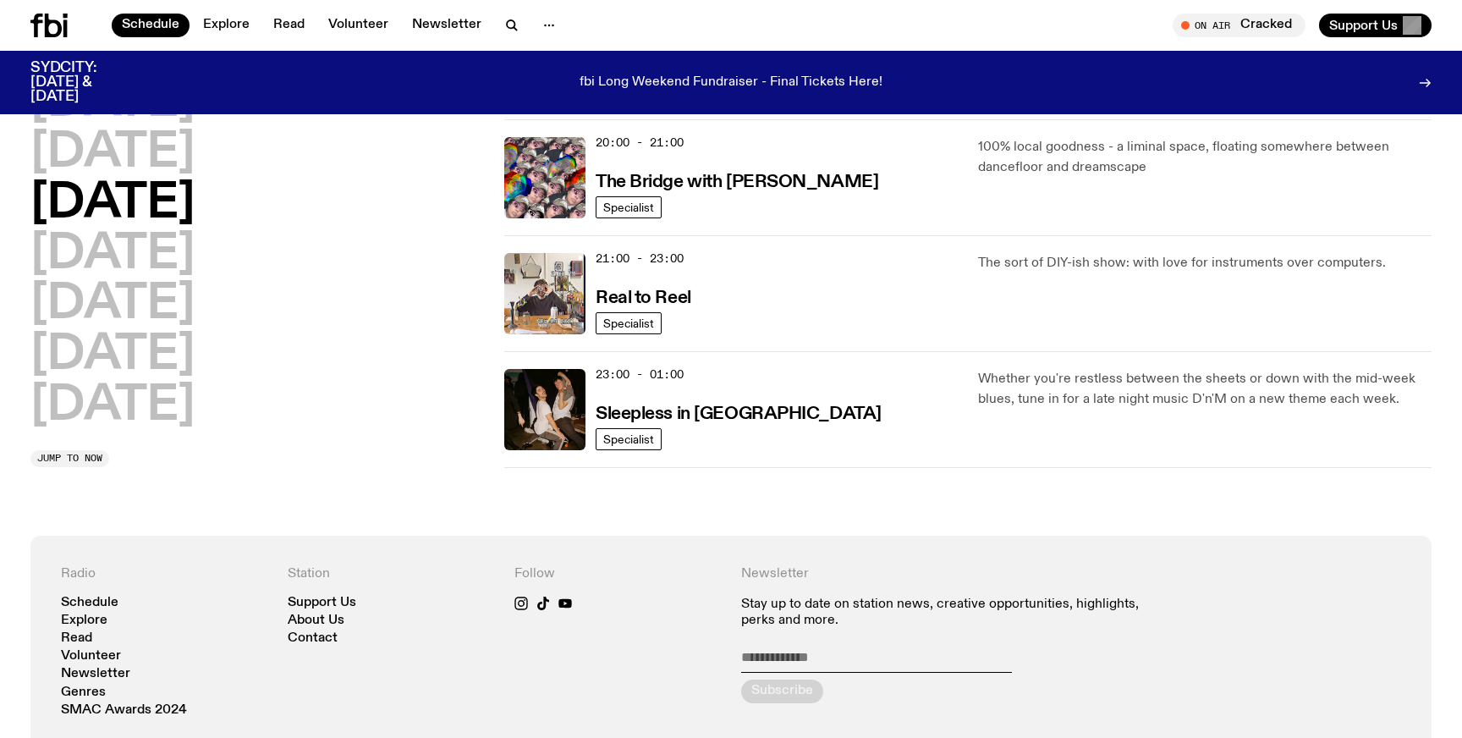
scroll to position [860, 0]
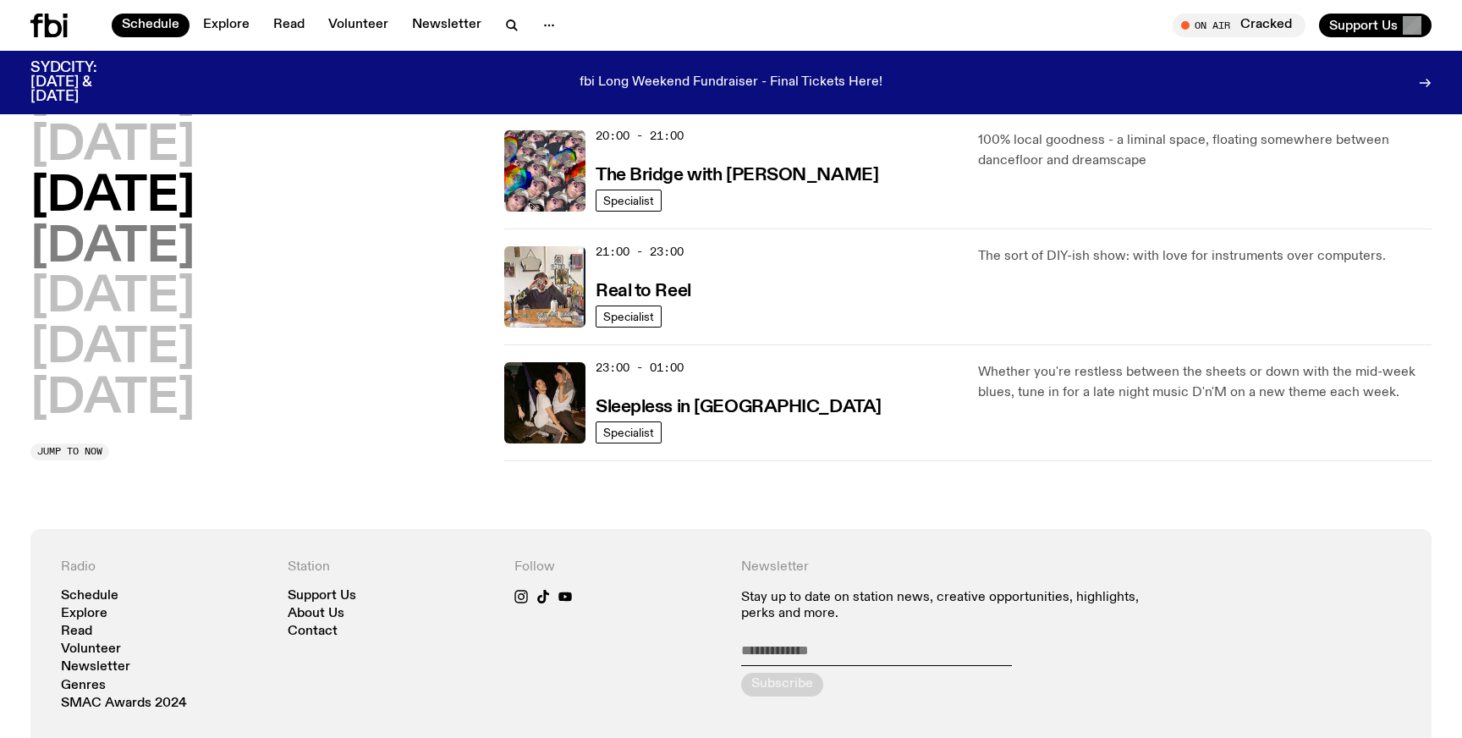
click at [178, 260] on h2 "[DATE]" at bounding box center [112, 247] width 164 height 47
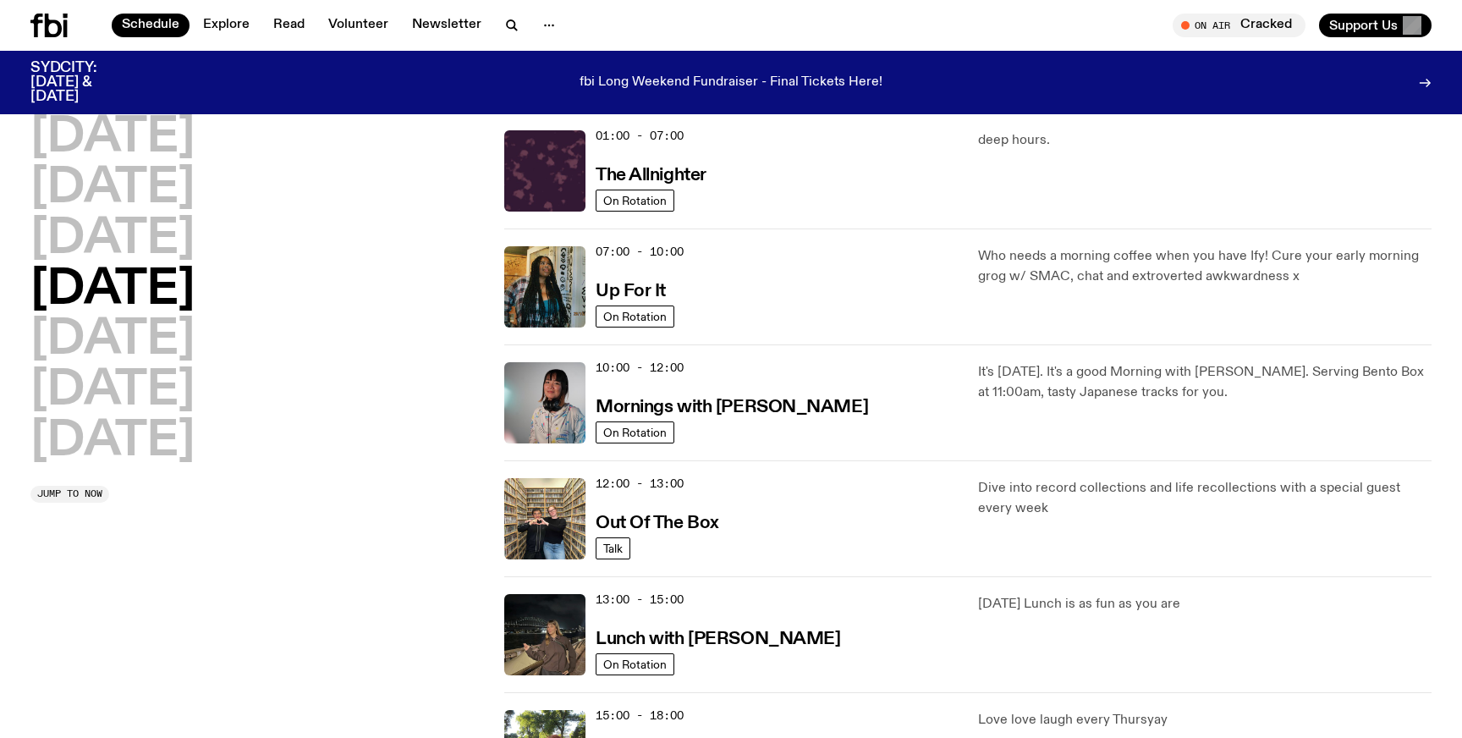
scroll to position [47, 0]
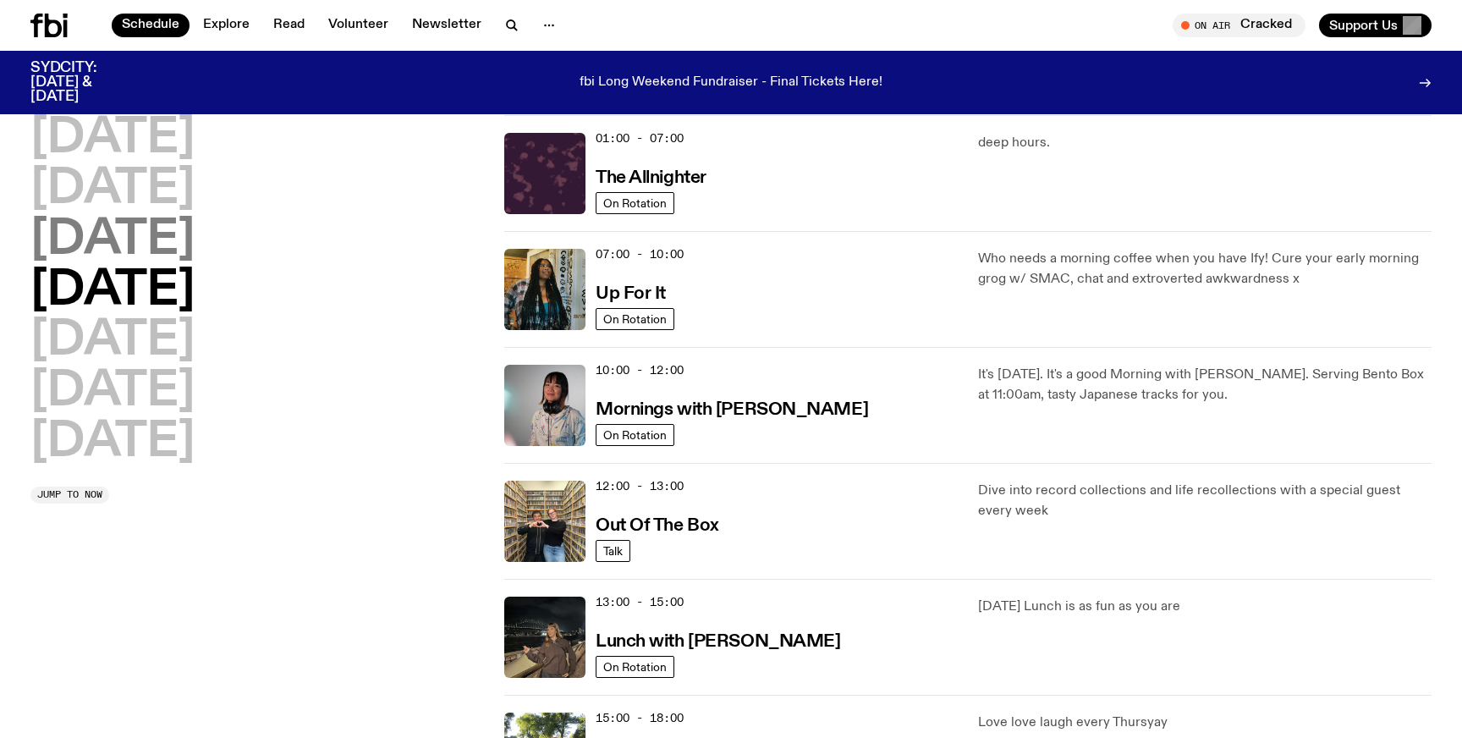
click at [195, 233] on h2 "[DATE]" at bounding box center [112, 240] width 164 height 47
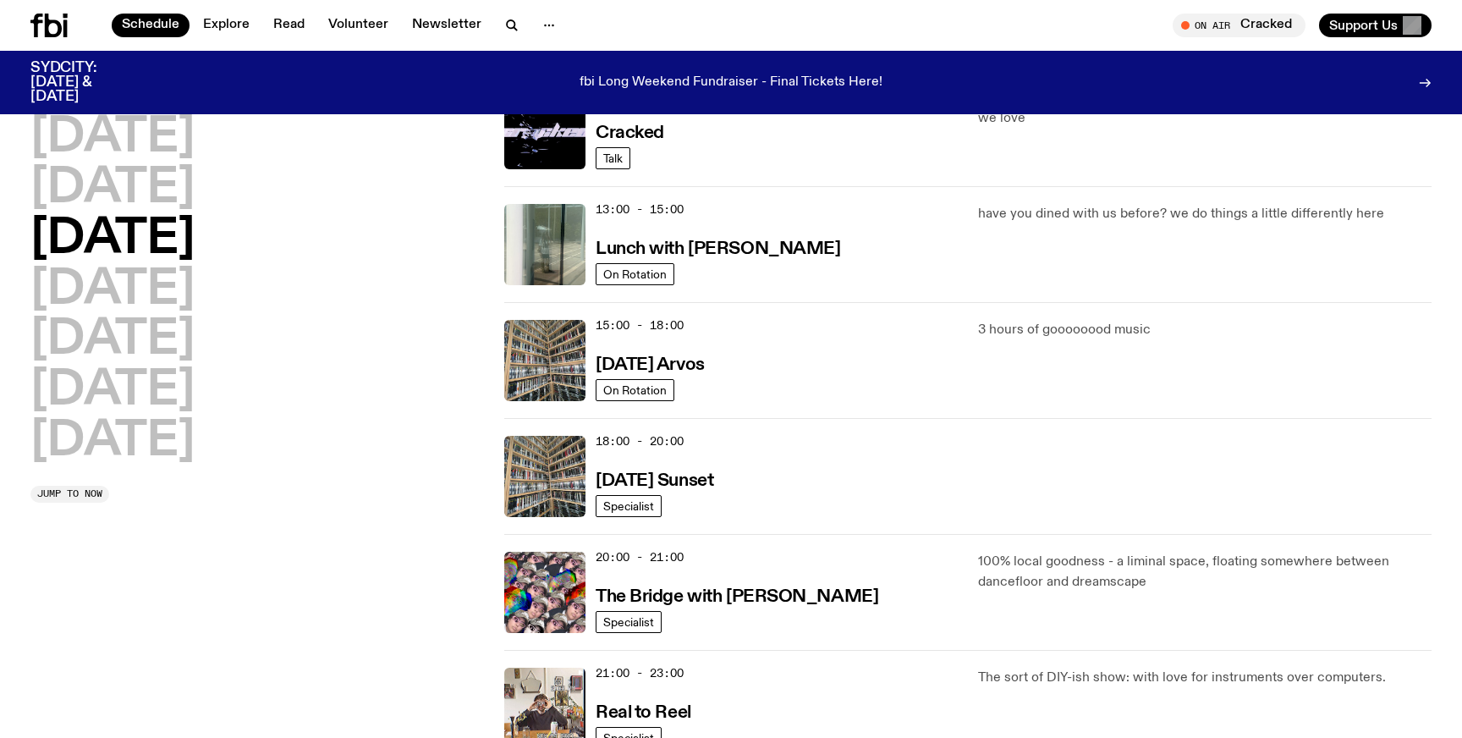
scroll to position [441, 0]
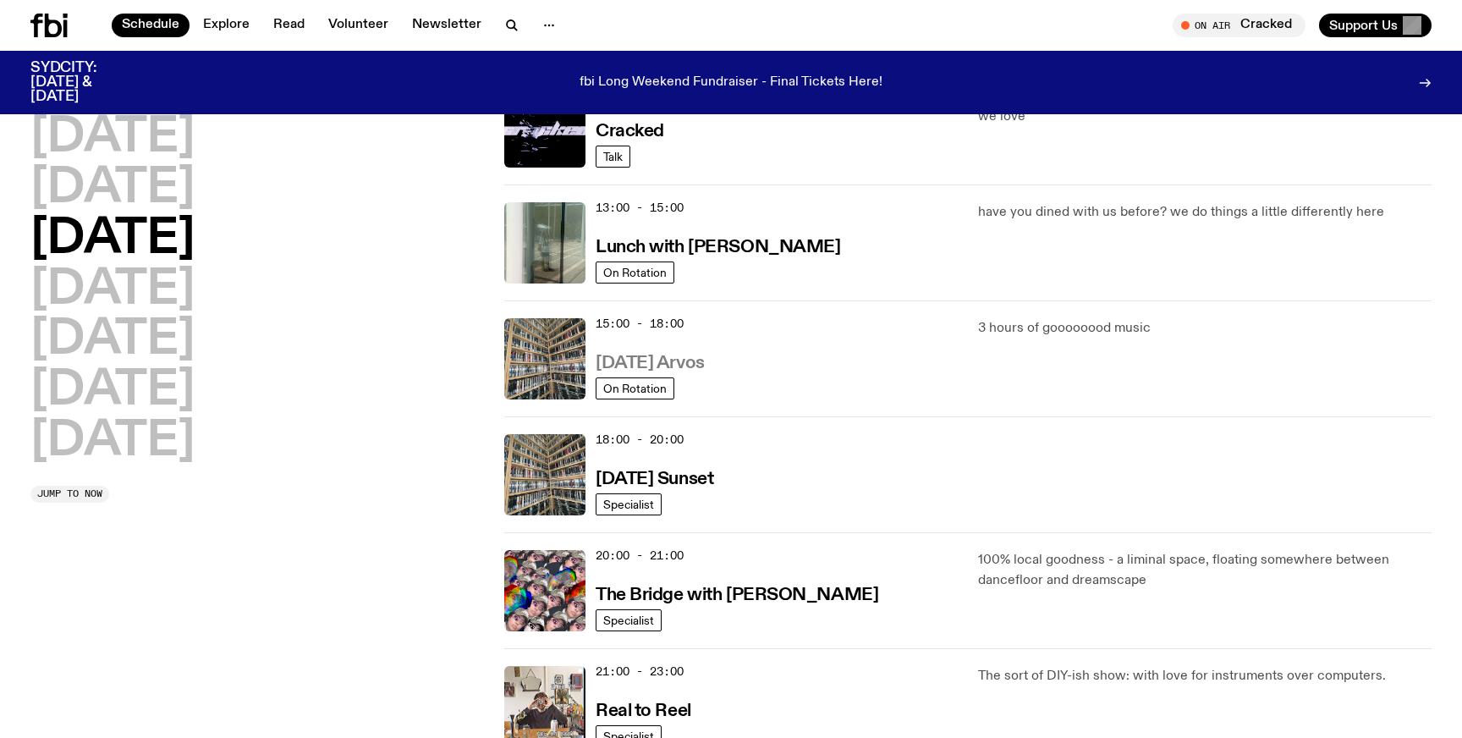
click at [705, 356] on h3 "[DATE] Arvos" at bounding box center [649, 363] width 109 height 18
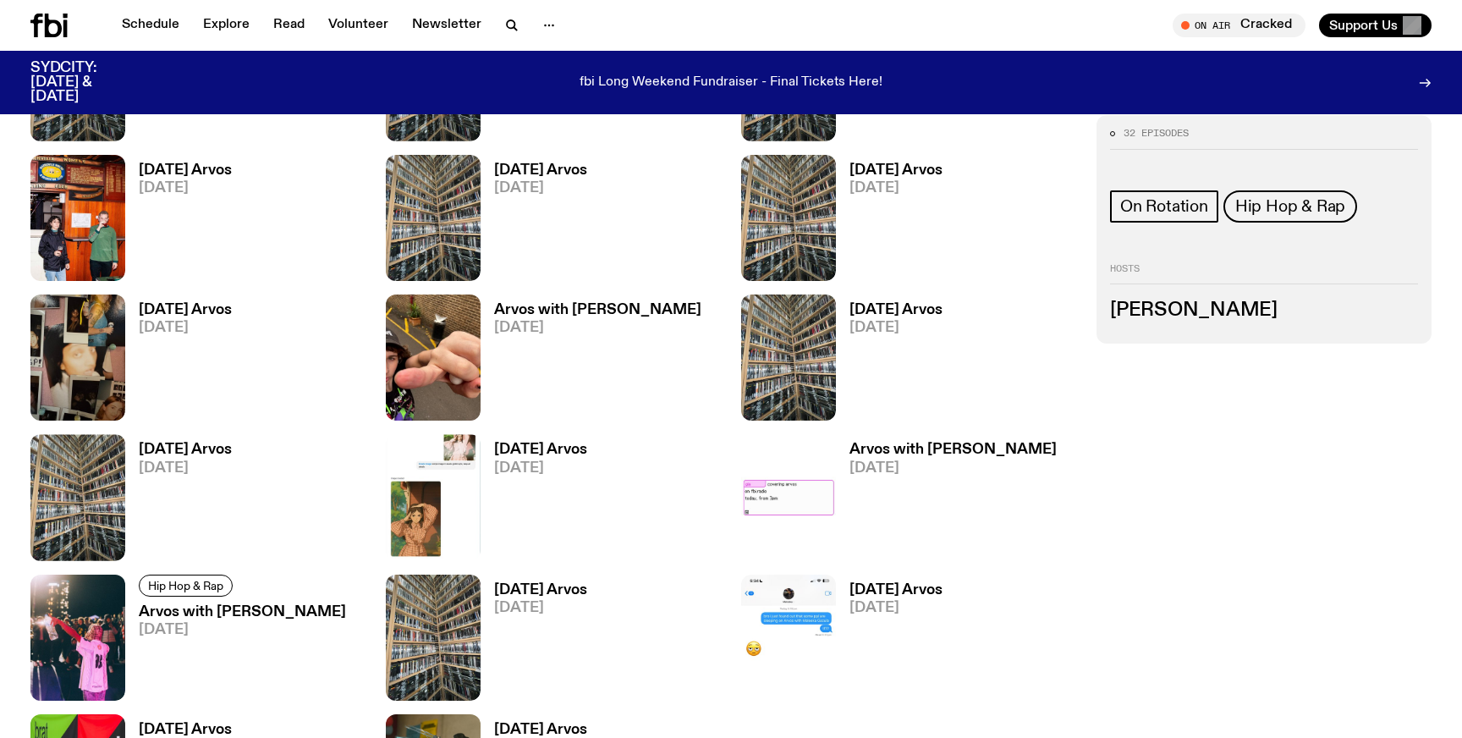
scroll to position [1808, 0]
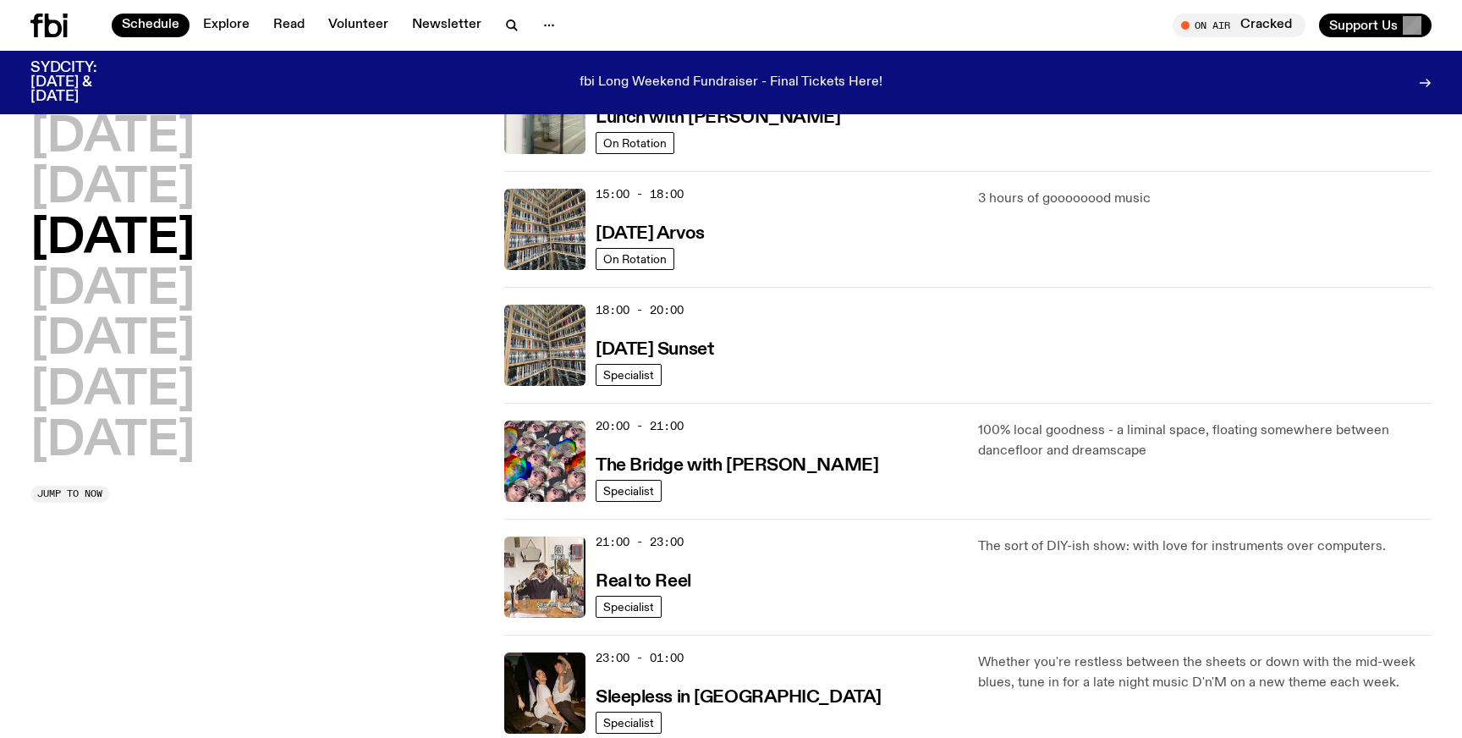
scroll to position [774, 0]
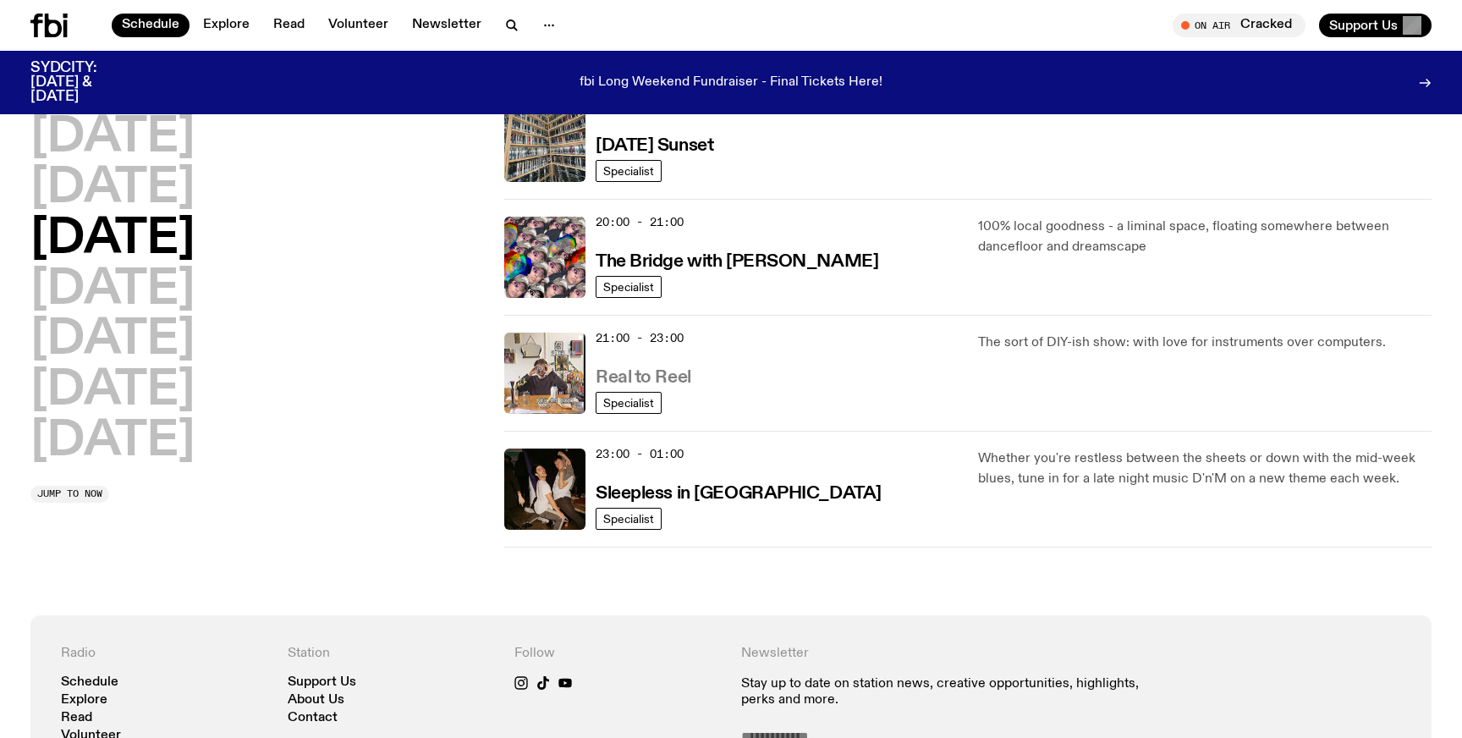
click at [685, 376] on h3 "Real to Reel" at bounding box center [643, 378] width 96 height 18
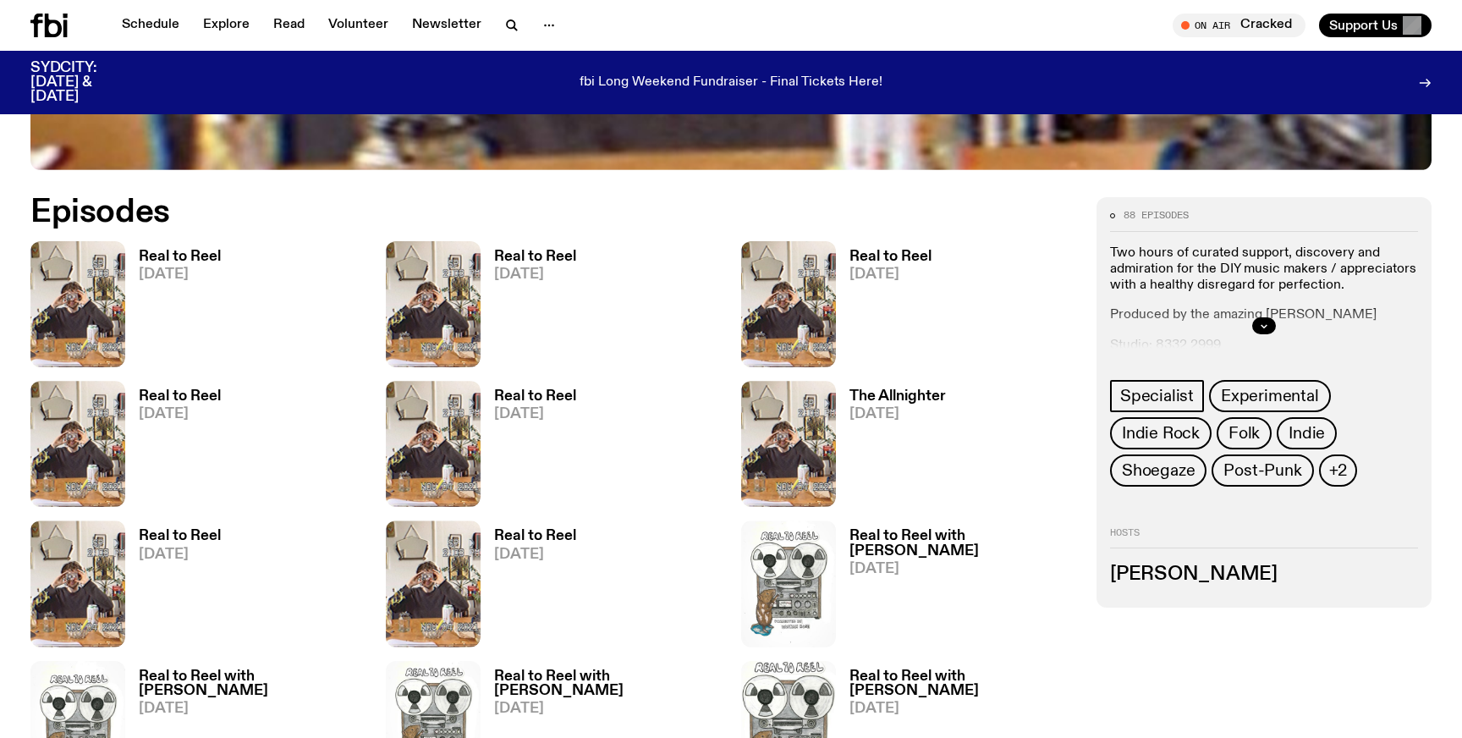
scroll to position [875, 0]
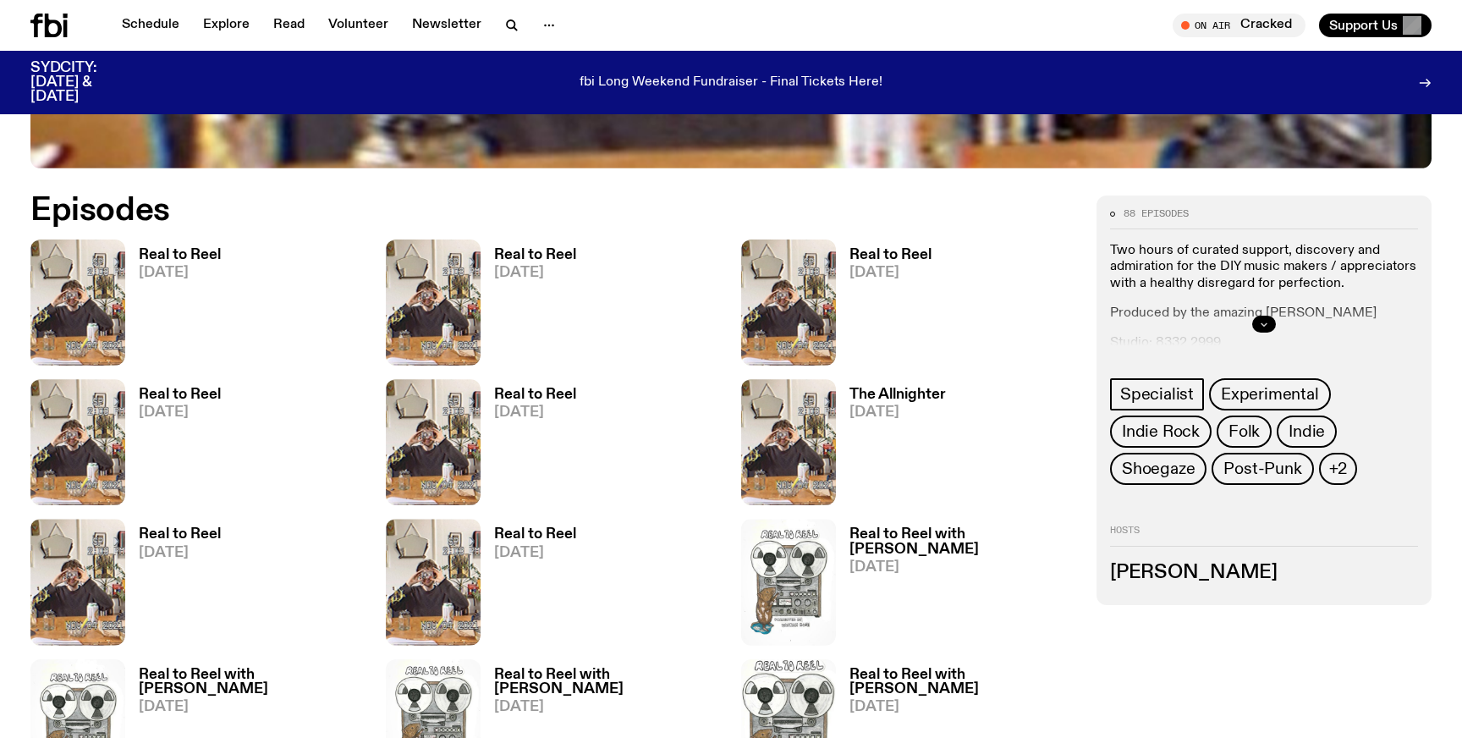
click at [1264, 324] on icon "button" at bounding box center [1264, 324] width 10 height 10
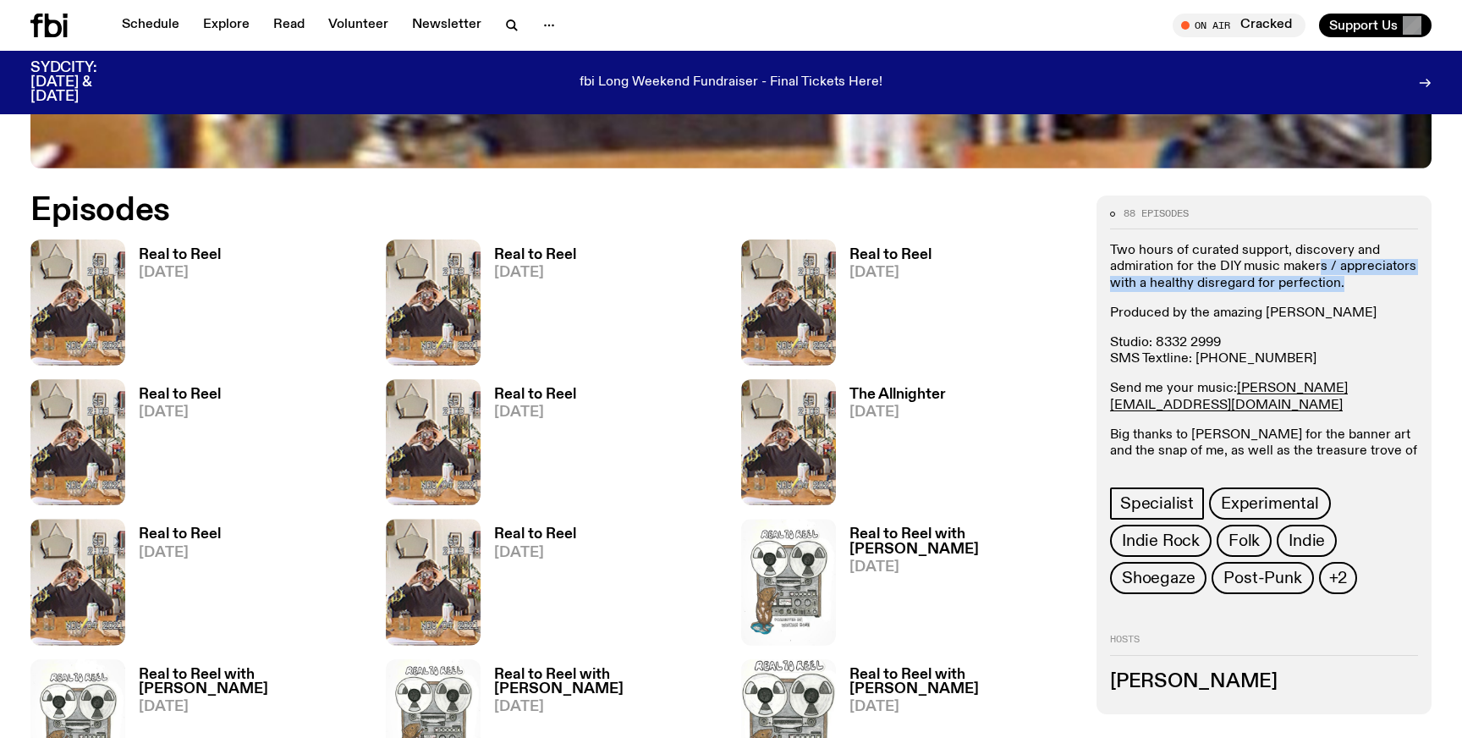
drag, startPoint x: 1347, startPoint y: 285, endPoint x: 1317, endPoint y: 260, distance: 39.6
click at [1317, 260] on p "Two hours of curated support, discovery and admiration for the DIY music makers…" at bounding box center [1264, 267] width 308 height 49
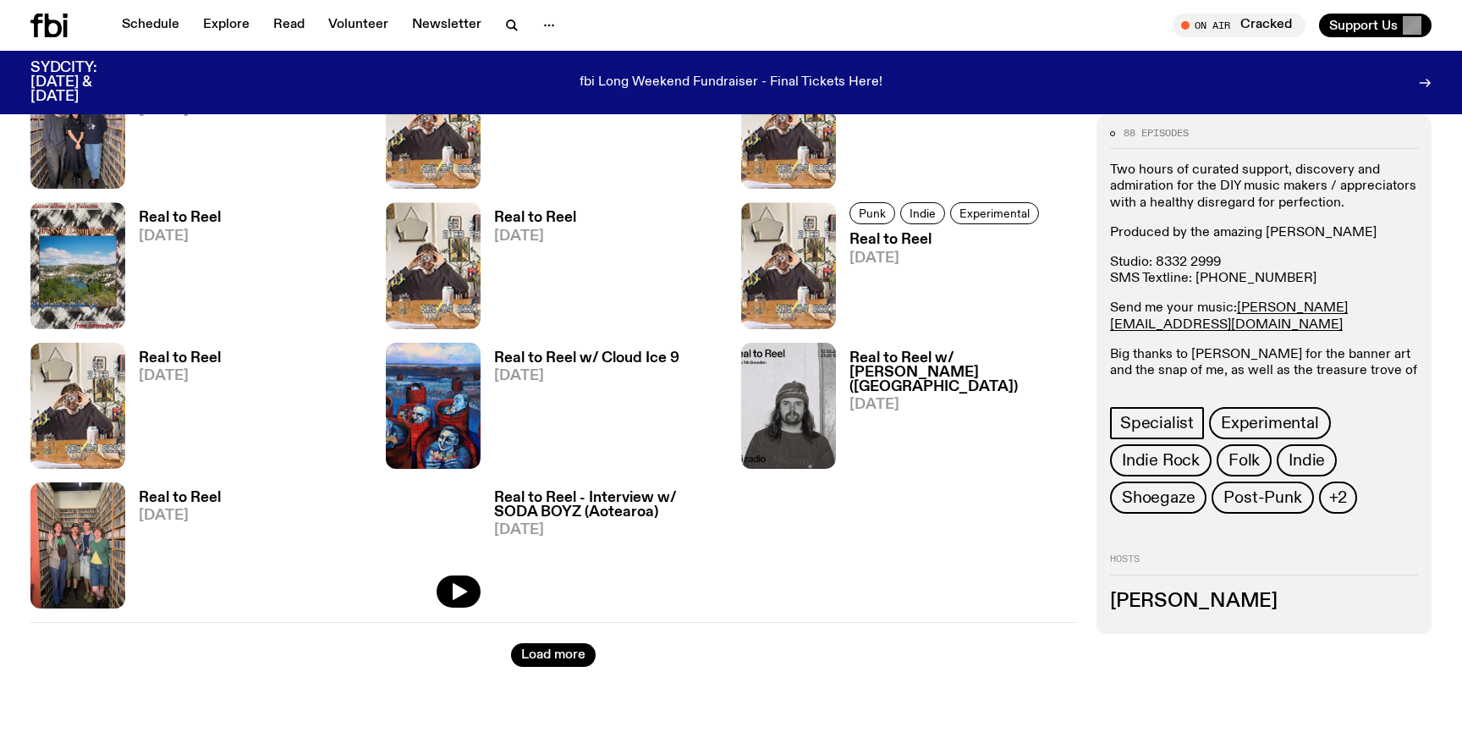
scroll to position [2039, 0]
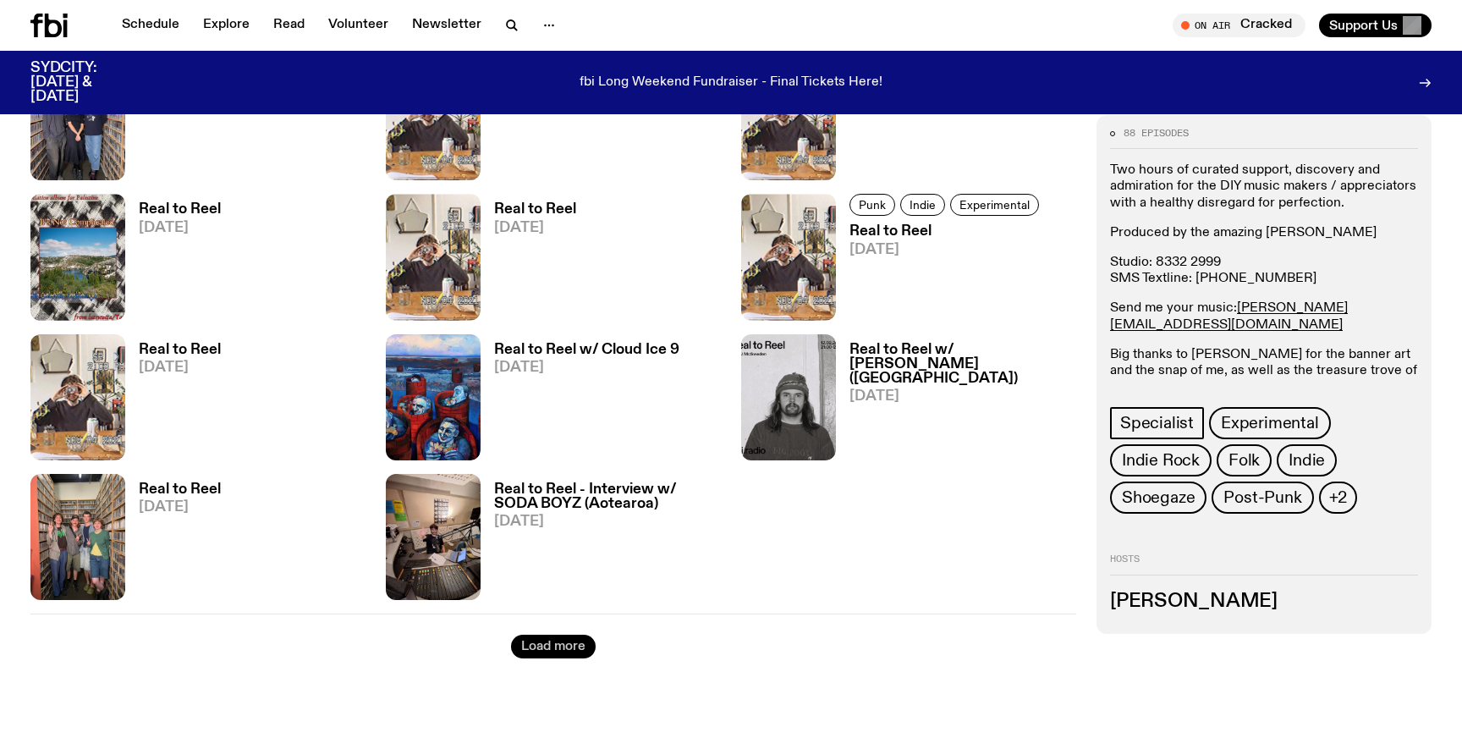
click at [562, 653] on button "Load more" at bounding box center [553, 646] width 85 height 24
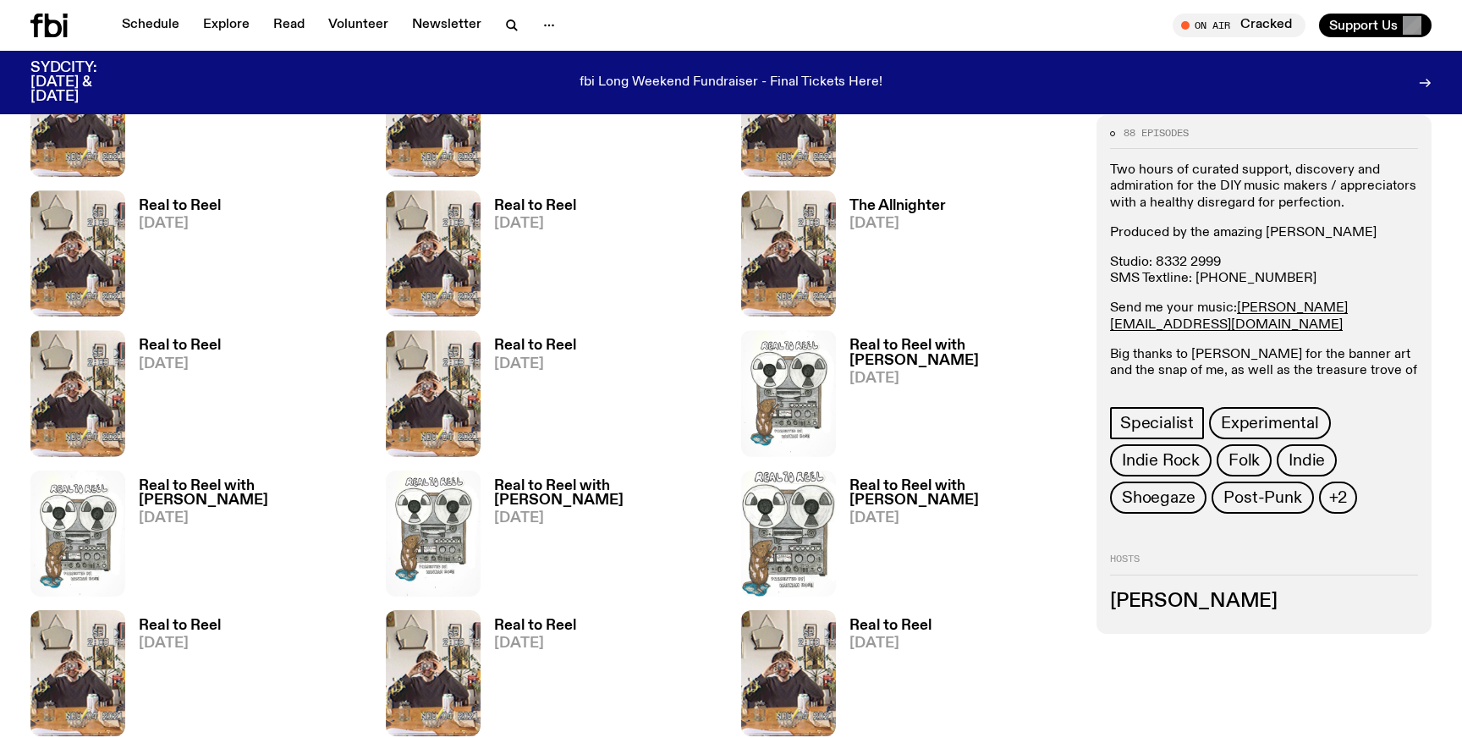
scroll to position [912, 0]
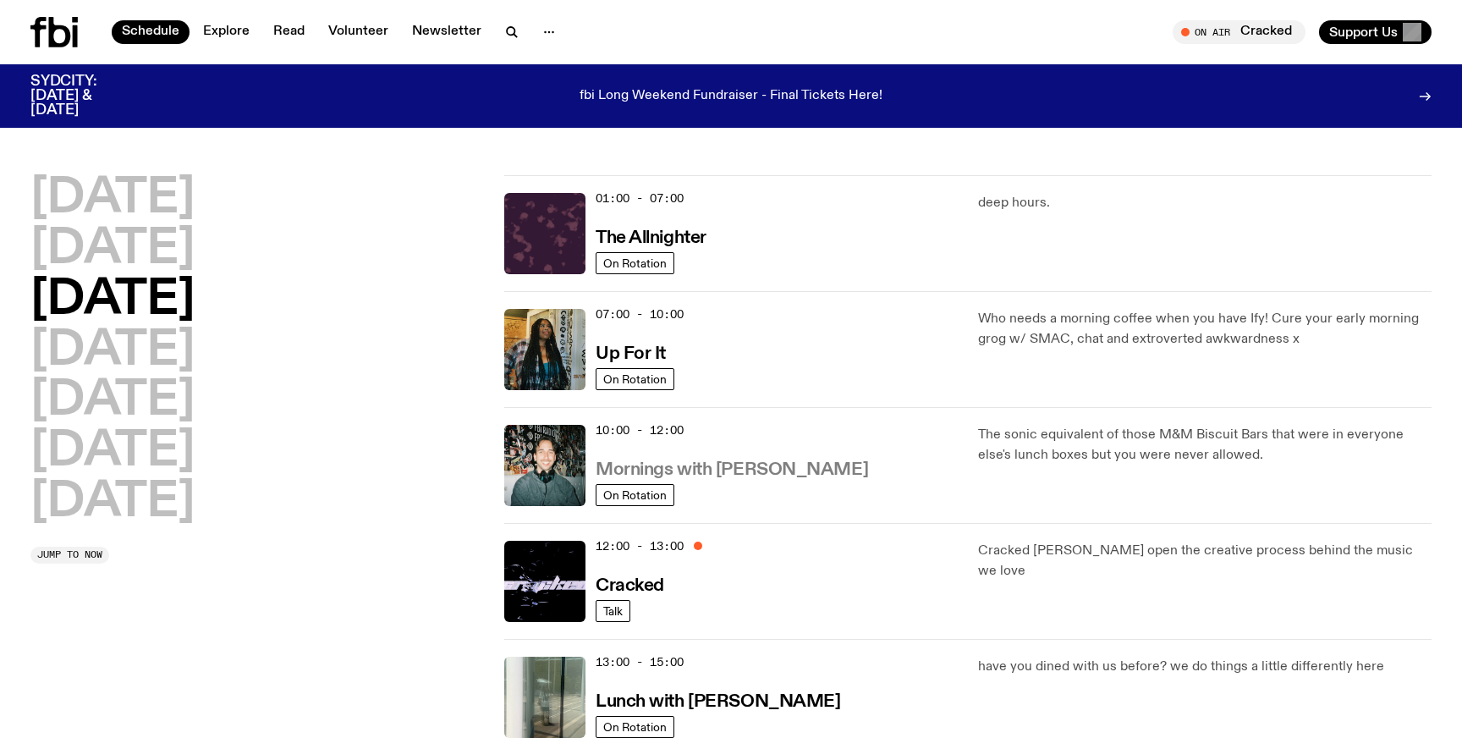
click at [782, 475] on h3 "Mornings with [PERSON_NAME]" at bounding box center [731, 470] width 272 height 18
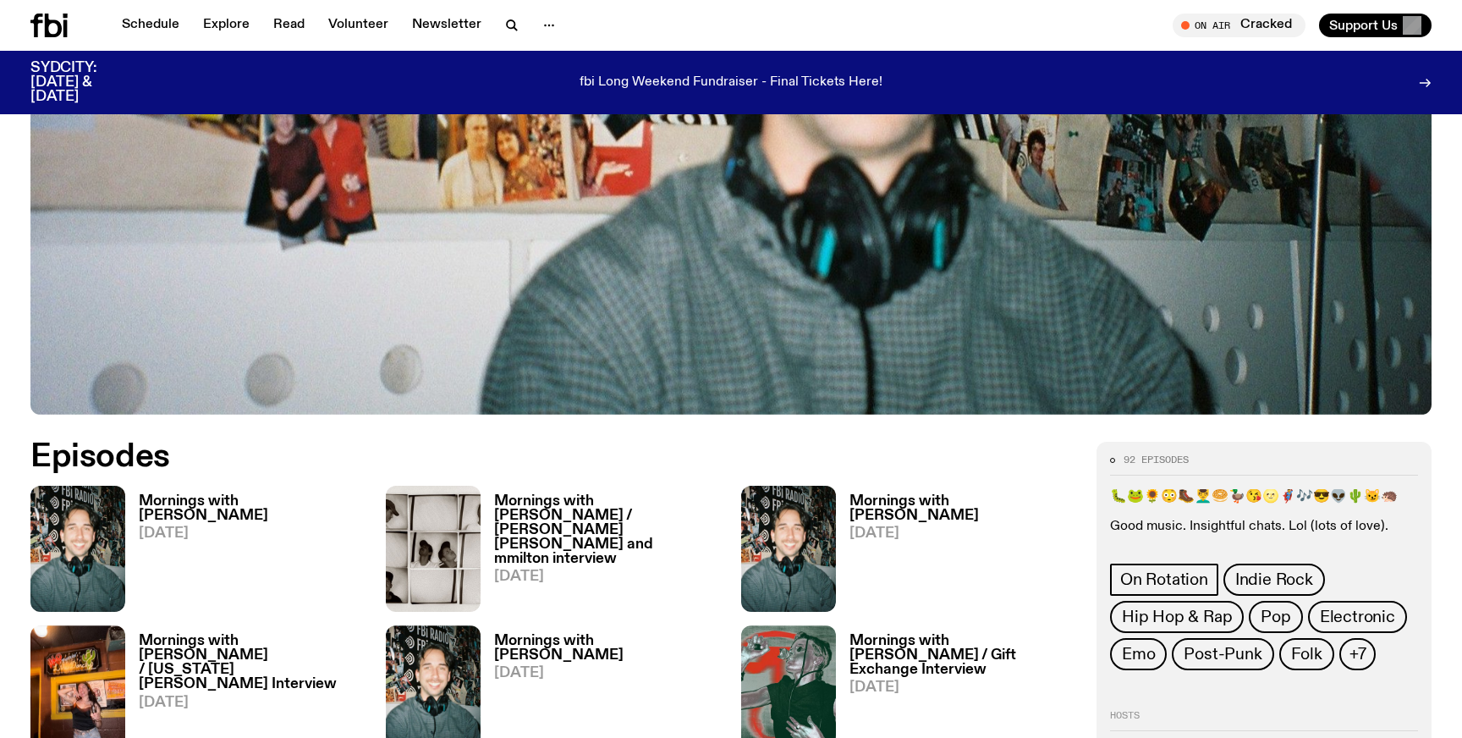
scroll to position [733, 0]
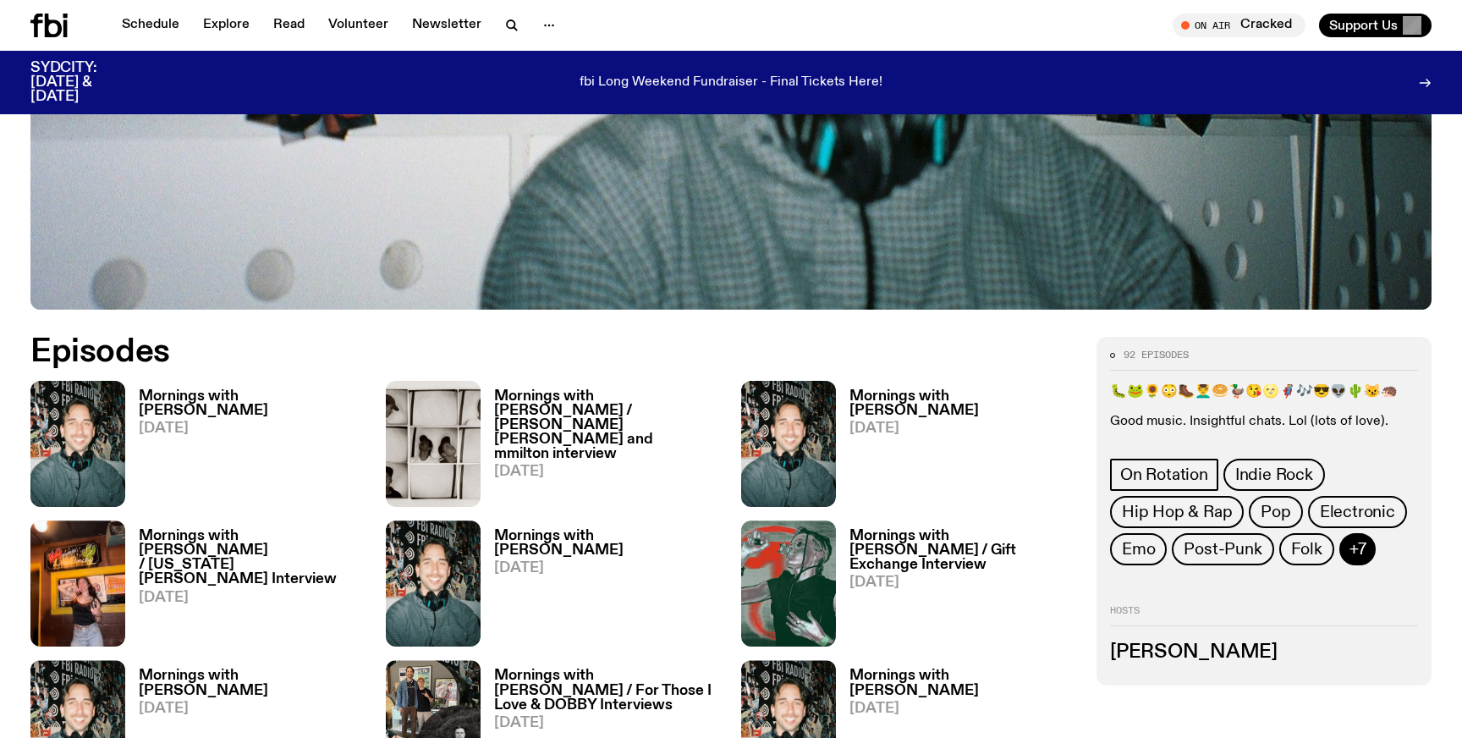
click at [1354, 540] on span "+7" at bounding box center [1357, 549] width 17 height 19
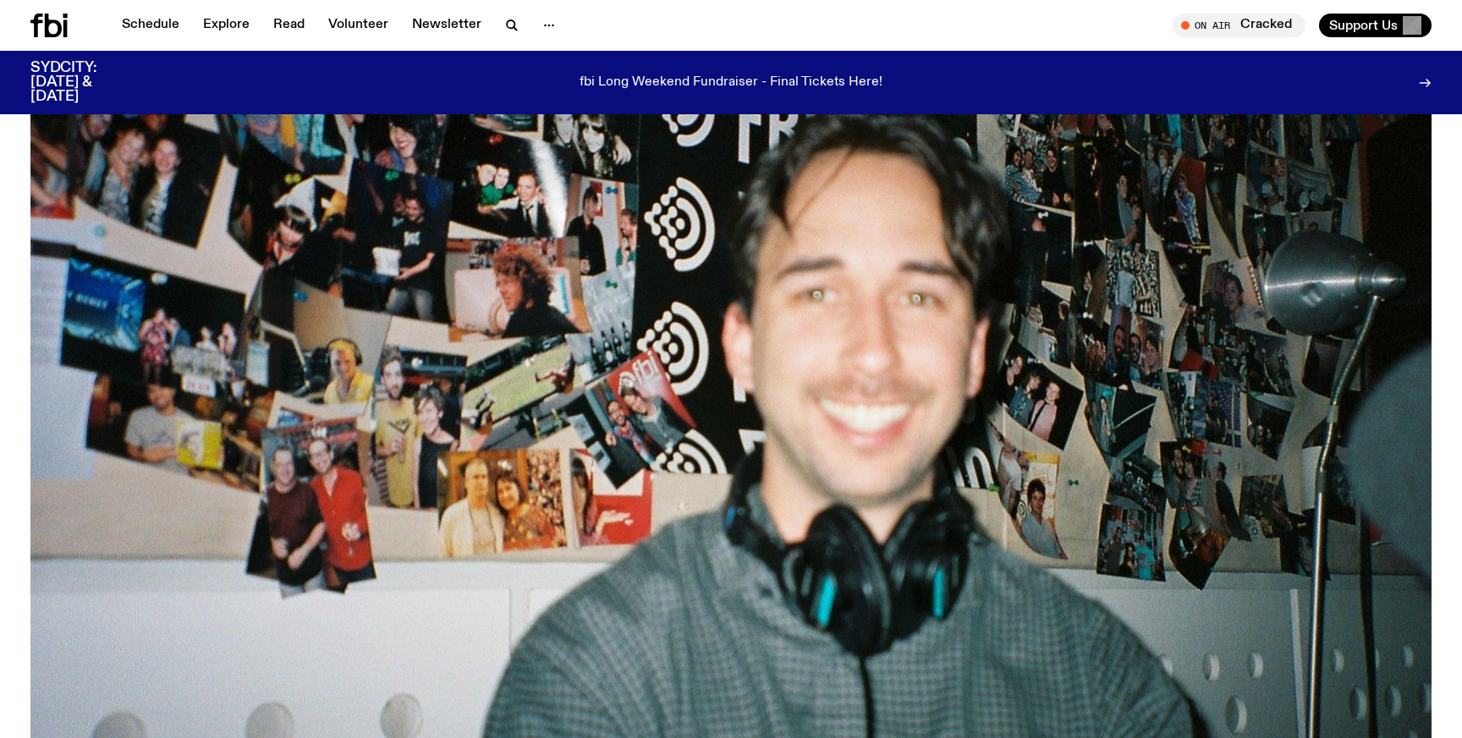
scroll to position [259, 0]
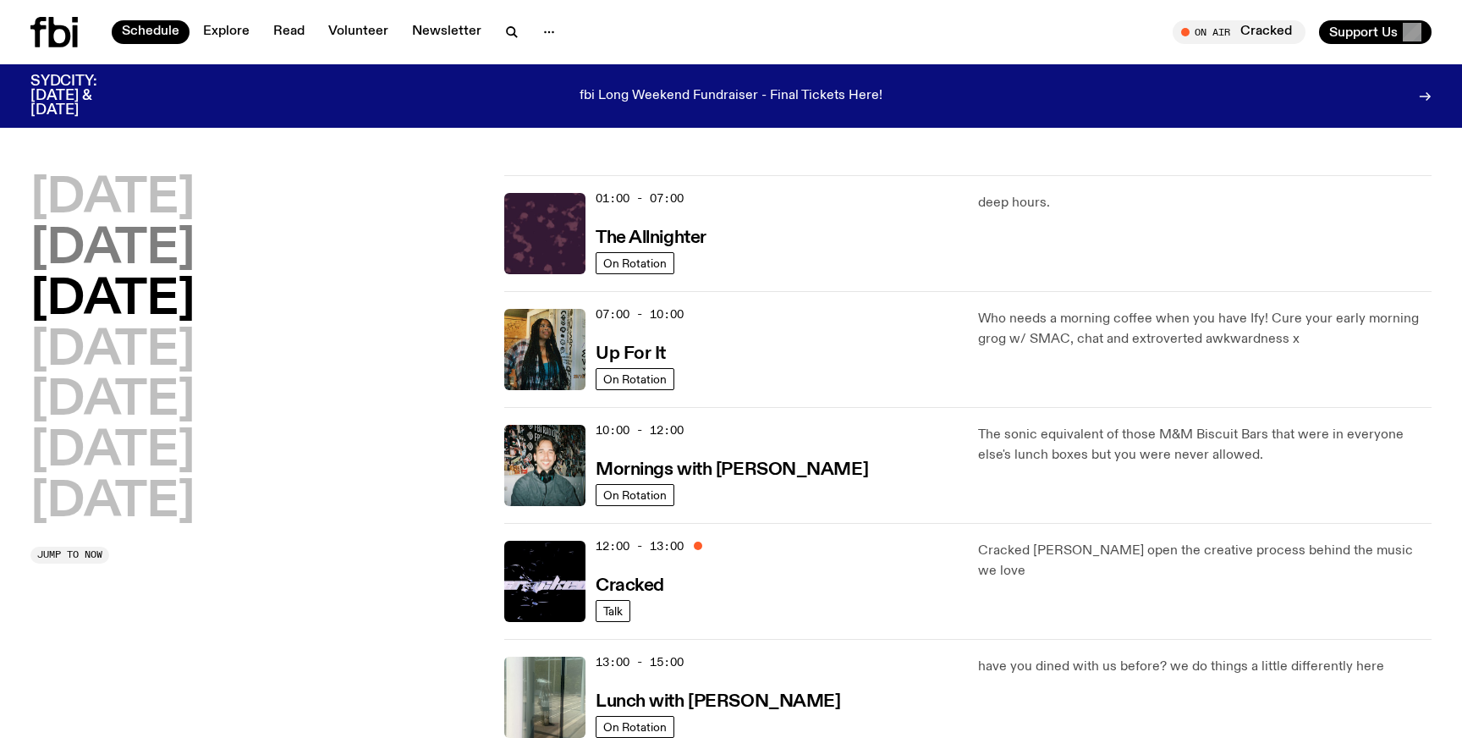
click at [187, 260] on h2 "[DATE]" at bounding box center [112, 249] width 164 height 47
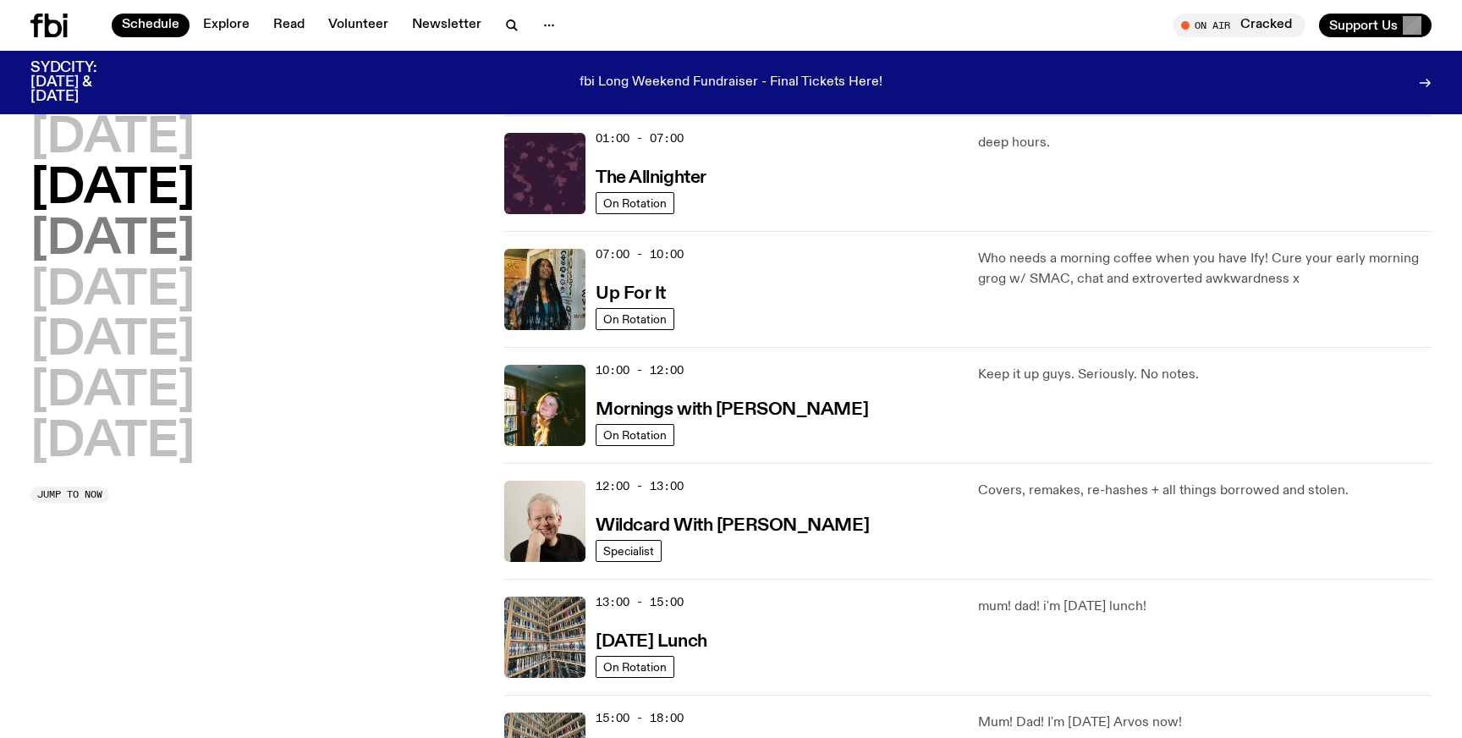
click at [195, 248] on h2 "[DATE]" at bounding box center [112, 240] width 164 height 47
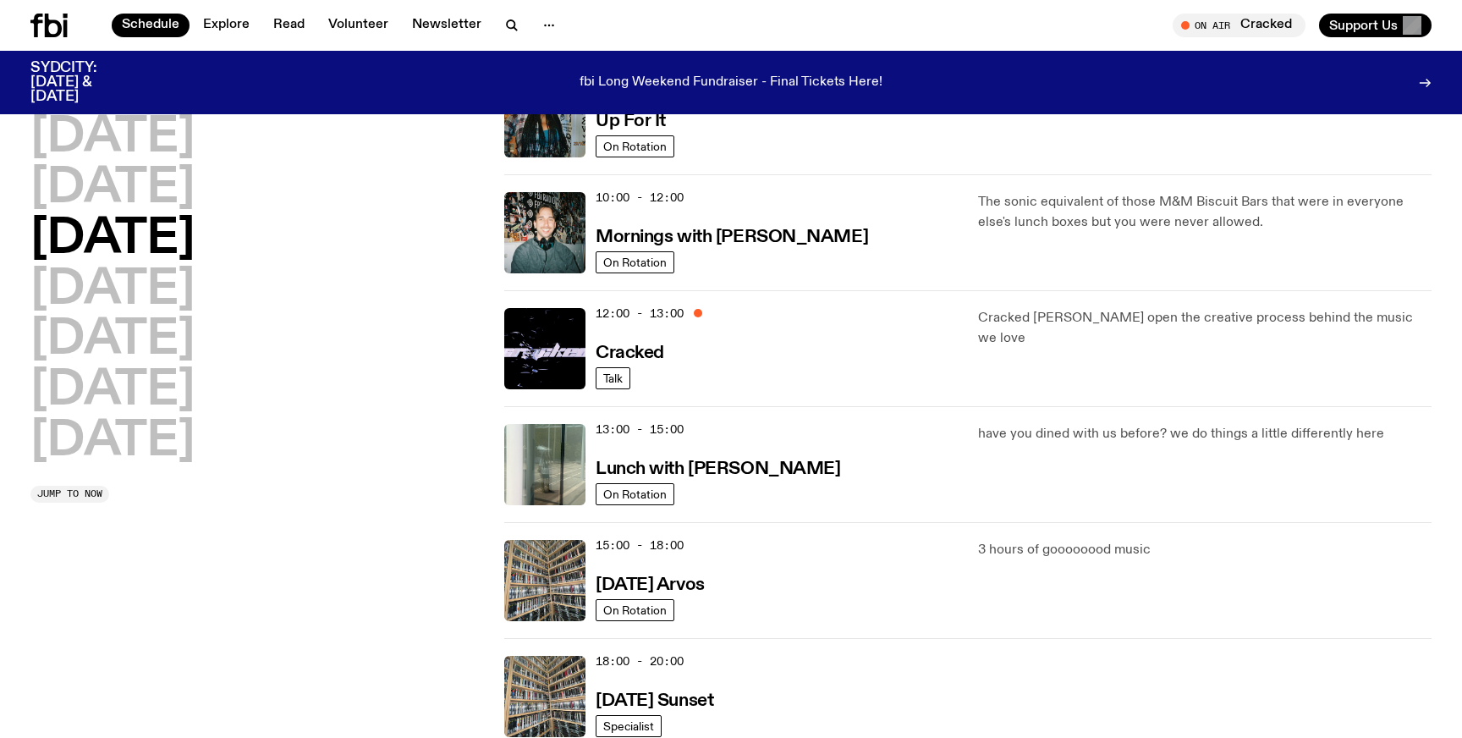
scroll to position [226, 0]
